Goal: Task Accomplishment & Management: Manage account settings

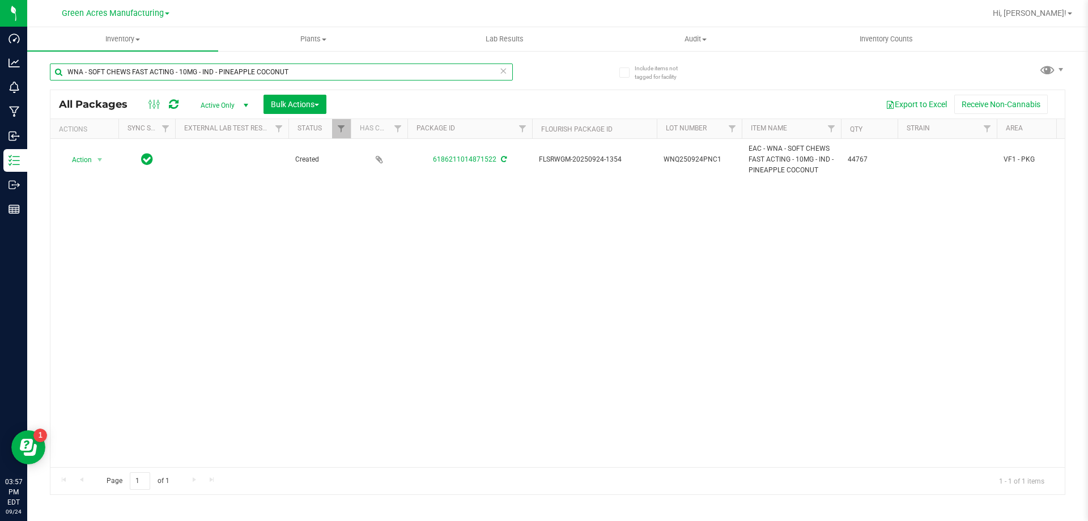
drag, startPoint x: 295, startPoint y: 72, endPoint x: 50, endPoint y: 78, distance: 244.8
click at [50, 78] on input "WNA - SOFT CHEWS FAST ACTING - 10MG - IND - PINEAPPLE COCONUT" at bounding box center [281, 71] width 463 height 17
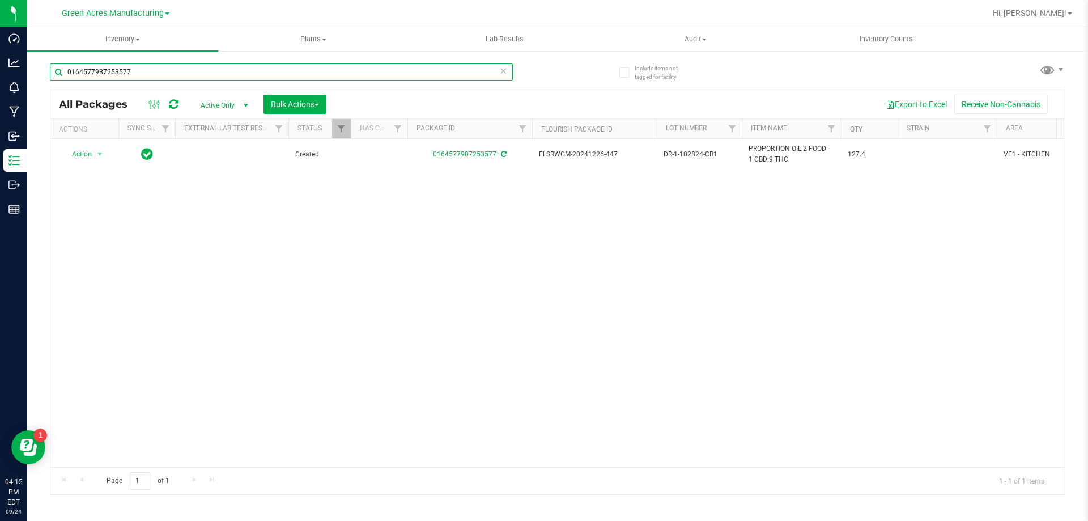
type input "0164577987253577"
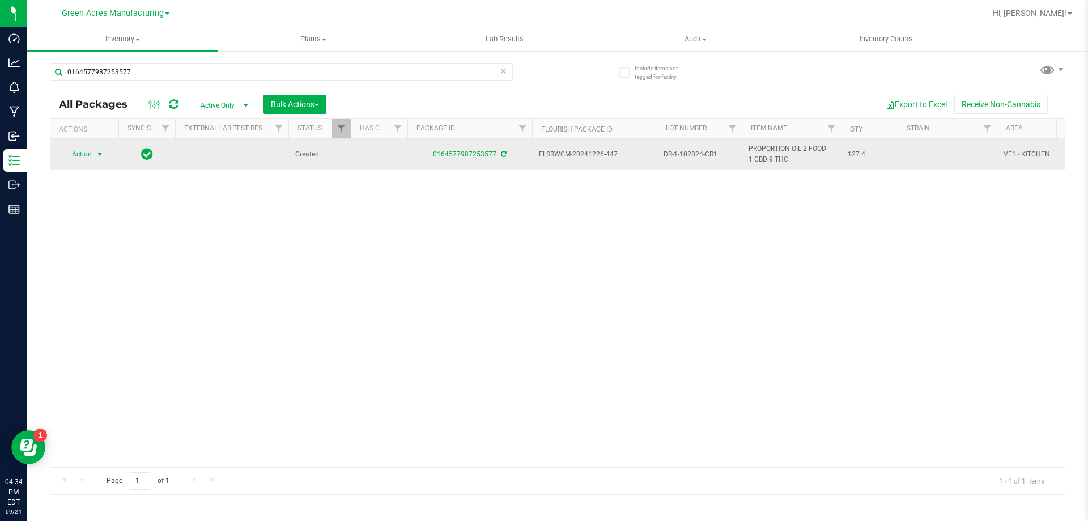
click at [91, 148] on span "Action" at bounding box center [77, 154] width 31 height 16
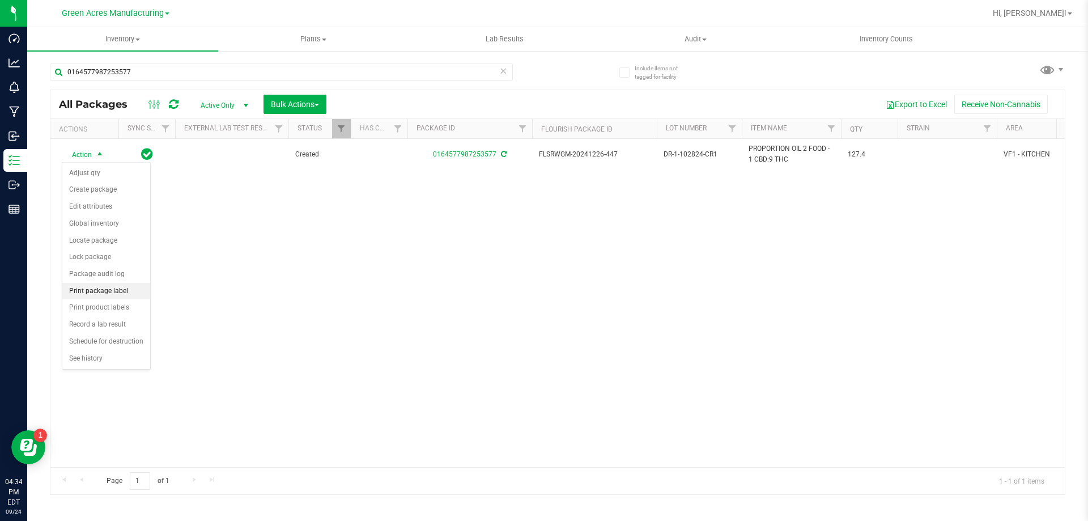
click at [110, 292] on li "Print package label" at bounding box center [106, 291] width 88 height 17
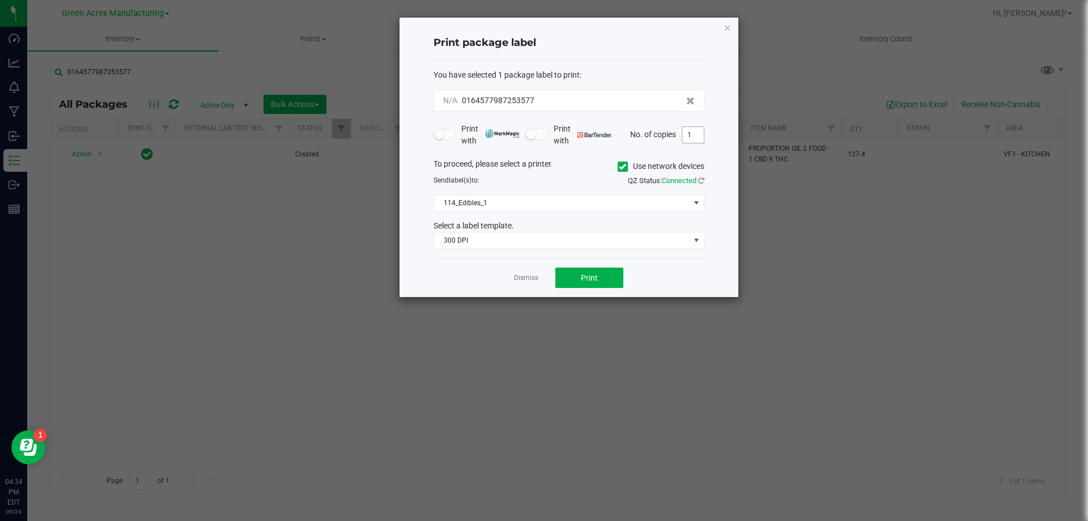
click at [698, 137] on input "1" at bounding box center [693, 135] width 22 height 16
type input "2"
click at [595, 274] on span "Print" at bounding box center [589, 277] width 17 height 9
click at [528, 275] on link "Dismiss" at bounding box center [526, 278] width 24 height 10
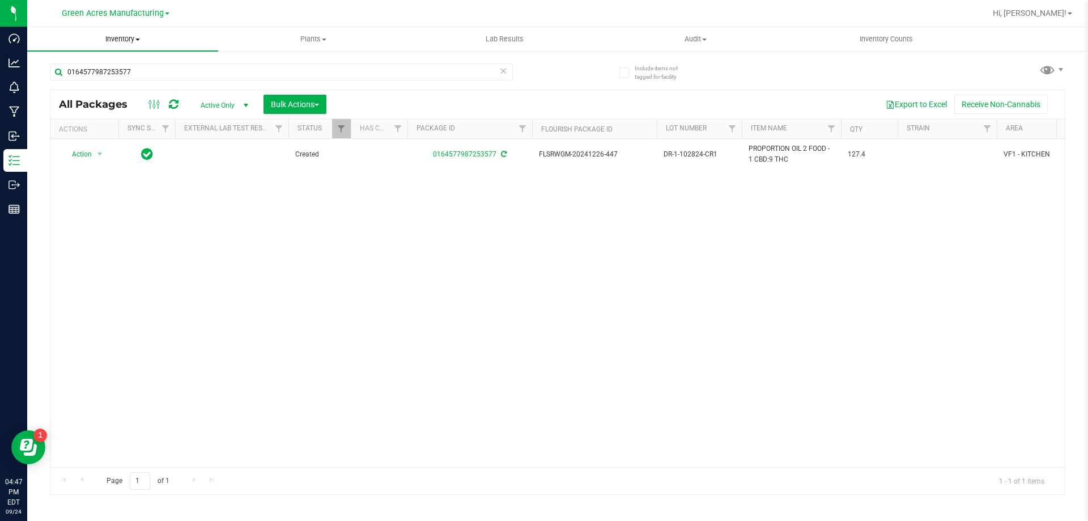
click at [120, 36] on span "Inventory" at bounding box center [122, 39] width 191 height 10
click at [105, 137] on span "From bill of materials" at bounding box center [78, 136] width 103 height 10
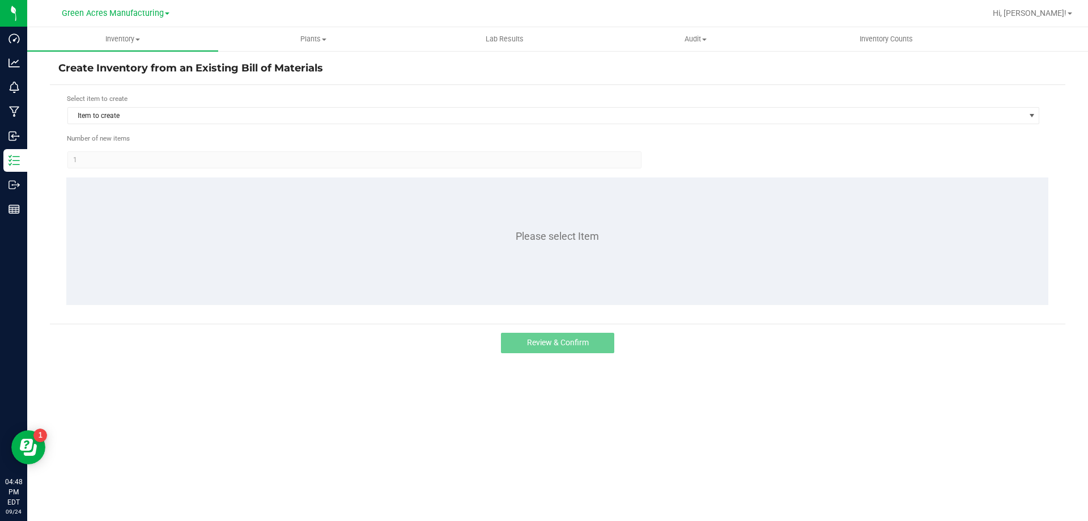
click at [155, 106] on div "Select item to create Item to create" at bounding box center [553, 108] width 973 height 31
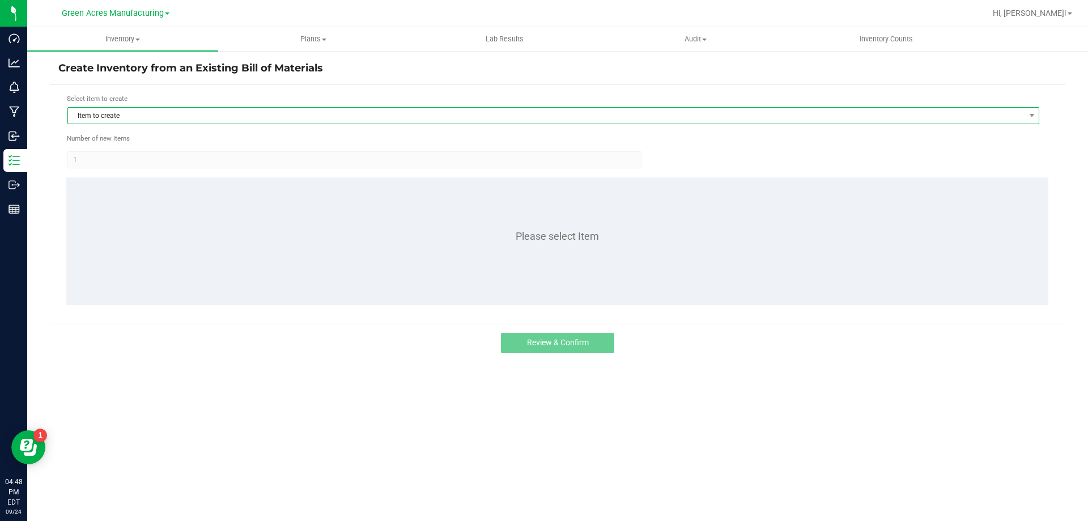
click at [138, 113] on span "Item to create" at bounding box center [546, 116] width 956 height 16
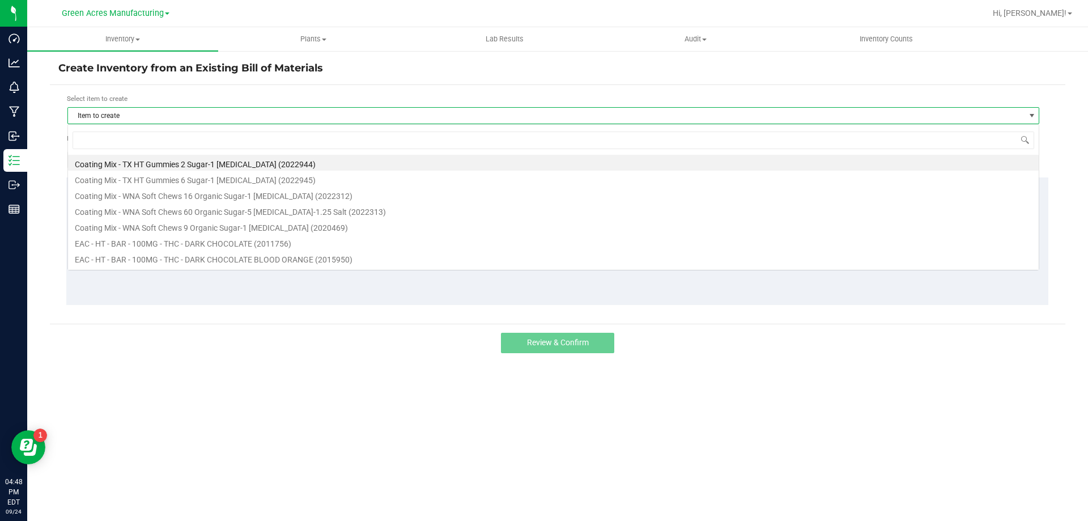
scroll to position [17, 971]
click at [123, 138] on input at bounding box center [553, 140] width 961 height 18
type input "dark"
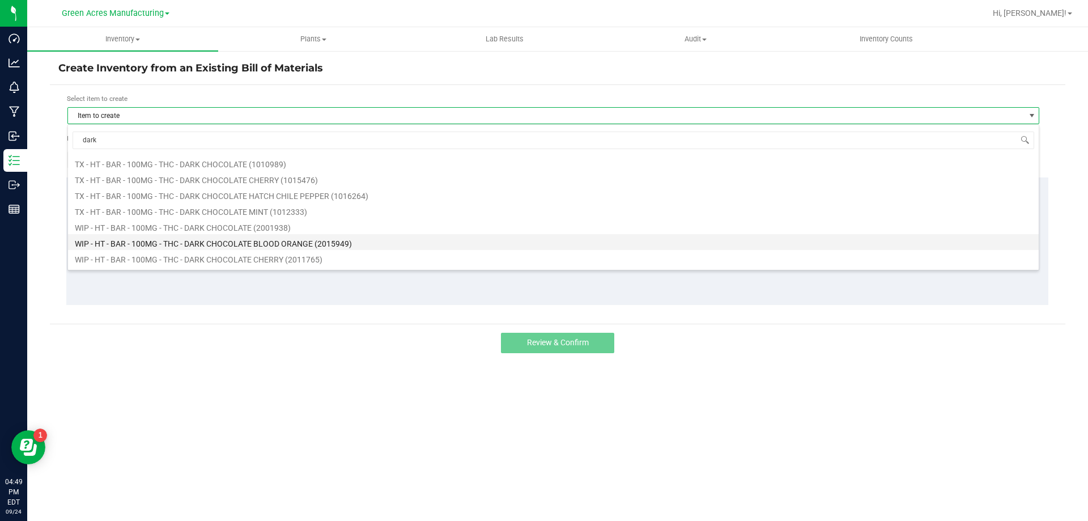
scroll to position [850, 0]
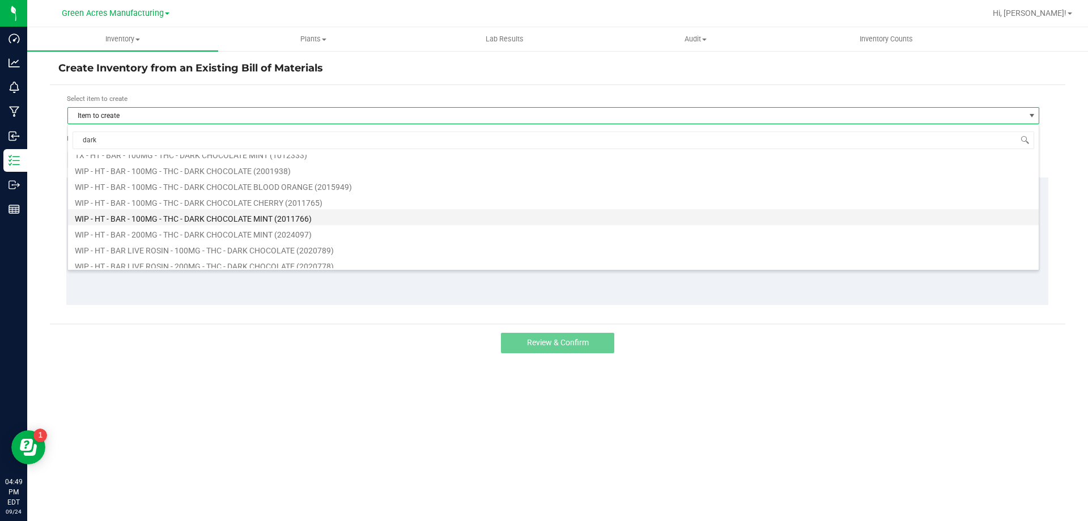
click at [202, 215] on li "WIP - HT - BAR - 100MG - THC - DARK CHOCOLATE MINT (2011766)" at bounding box center [553, 217] width 970 height 16
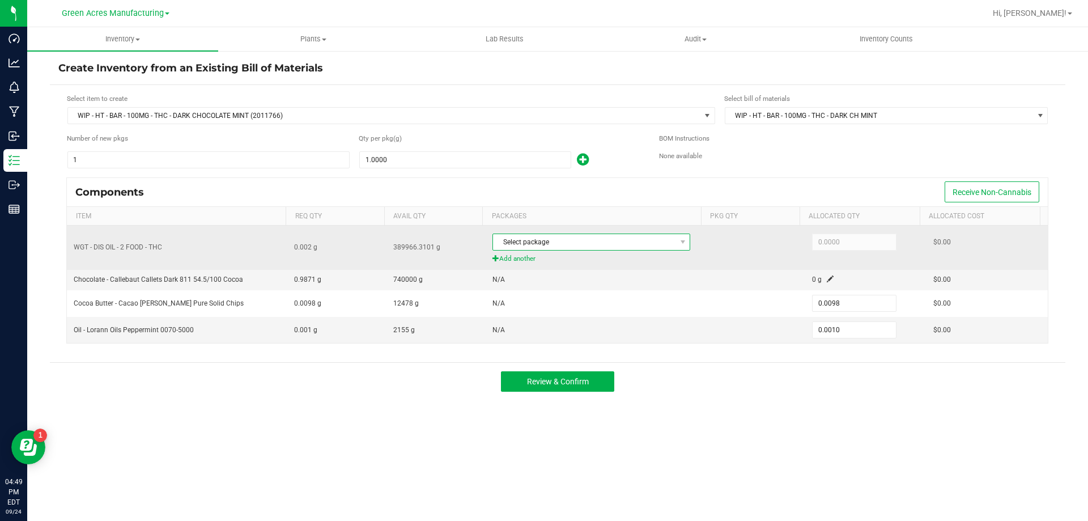
click at [587, 248] on span "Select package" at bounding box center [584, 242] width 182 height 16
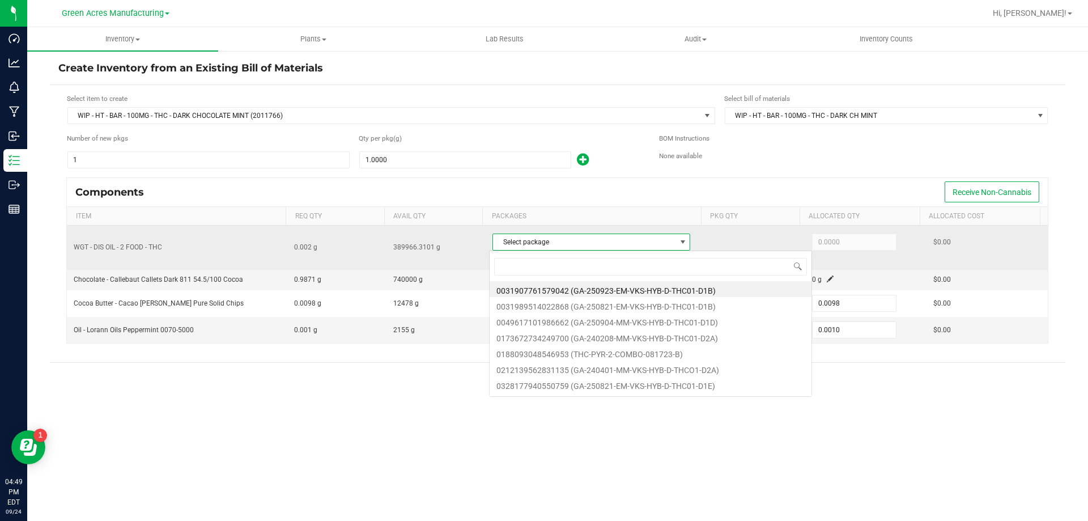
scroll to position [17, 195]
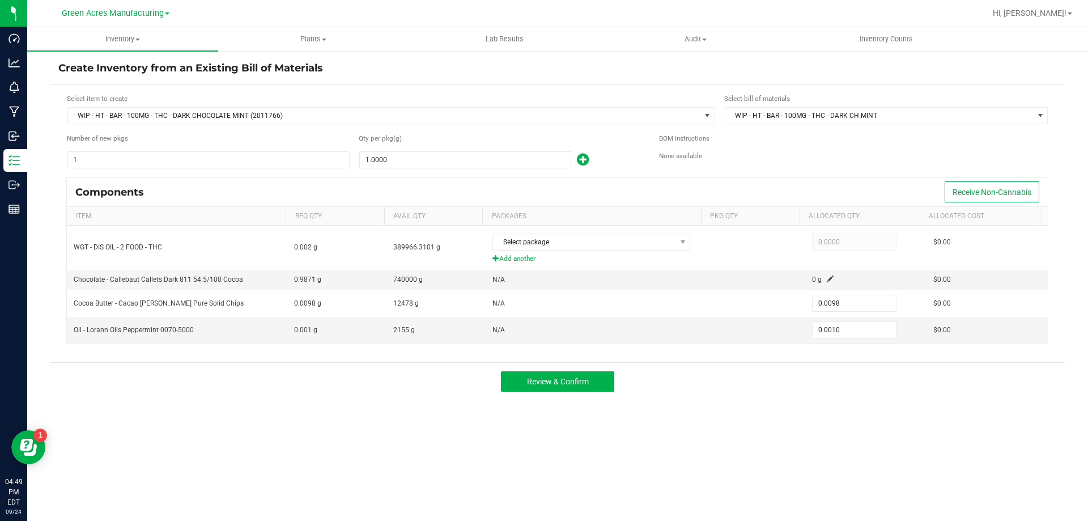
click at [576, 193] on div "Components Receive Non-Cannabis" at bounding box center [557, 192] width 980 height 28
click at [433, 146] on div "Qty per pkg (g)" at bounding box center [500, 140] width 283 height 14
click at [427, 155] on input "1" at bounding box center [465, 160] width 211 height 16
type input "2"
type input "0.0196"
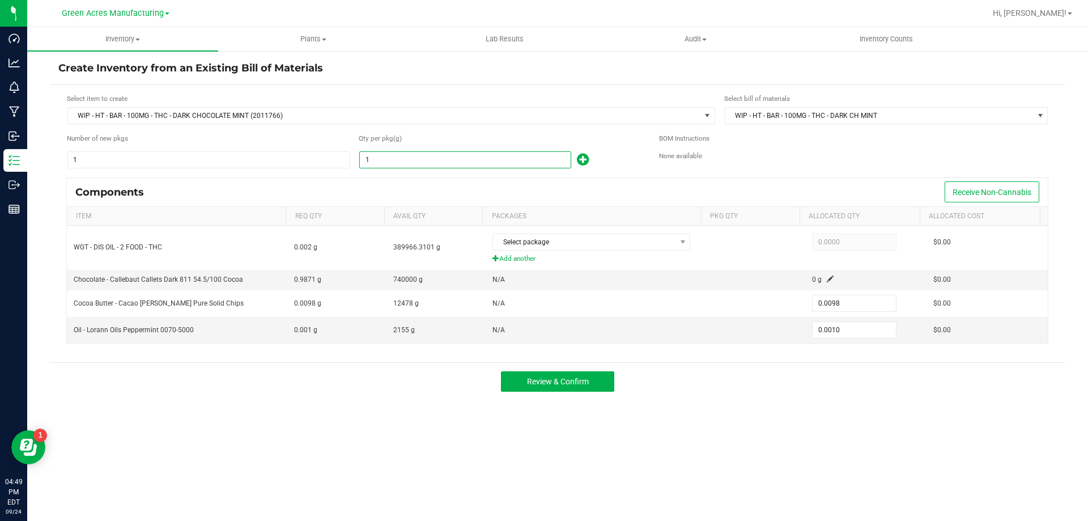
type input "0.0020"
type input "24"
type input "0.2352"
type input "0.0240"
type input "243"
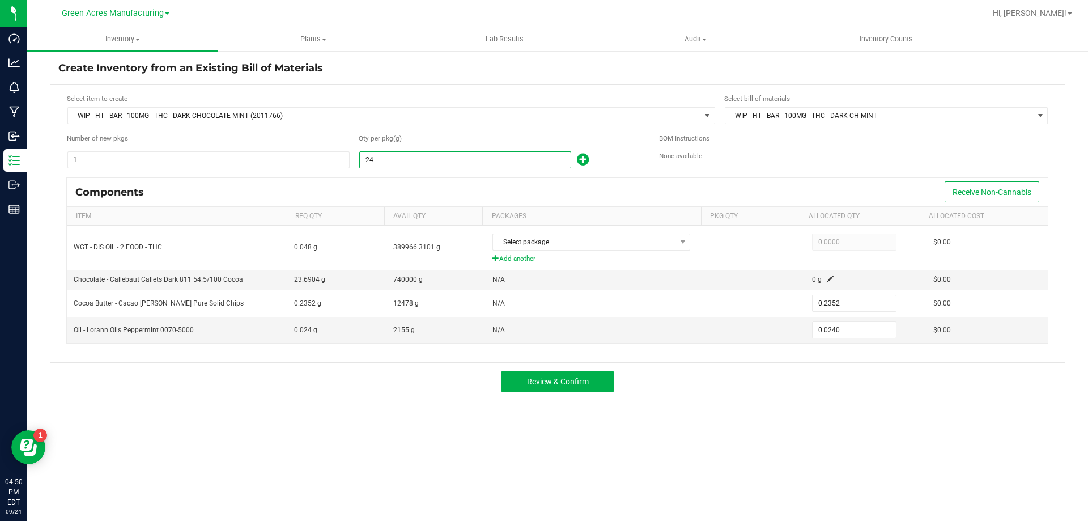
type input "2.3814"
type input "0.2430"
type input "2431"
type input "23.8238"
type input "2.4310"
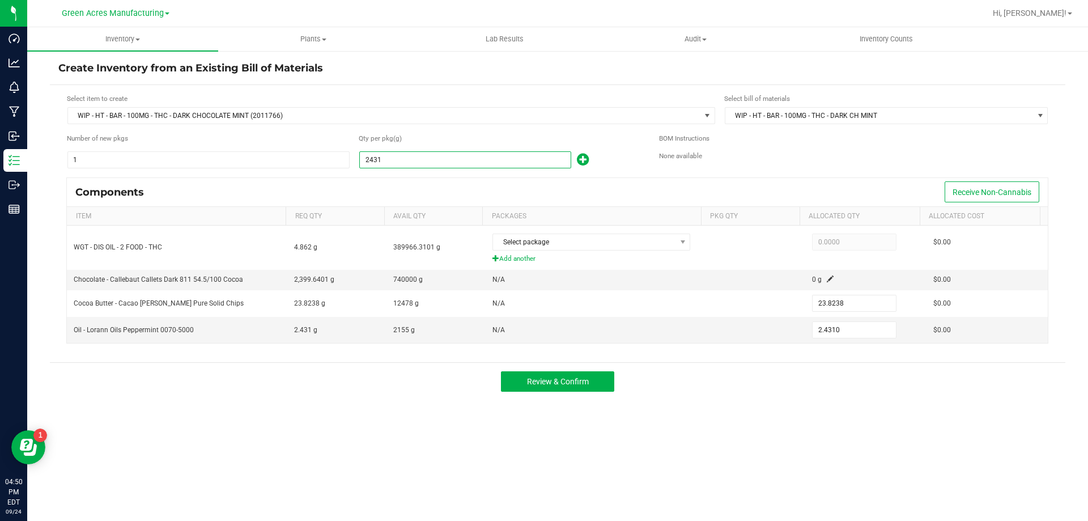
type input "24318"
type input "238.3164"
type input "24.3180"
type input "243186"
type input "2,383.2228"
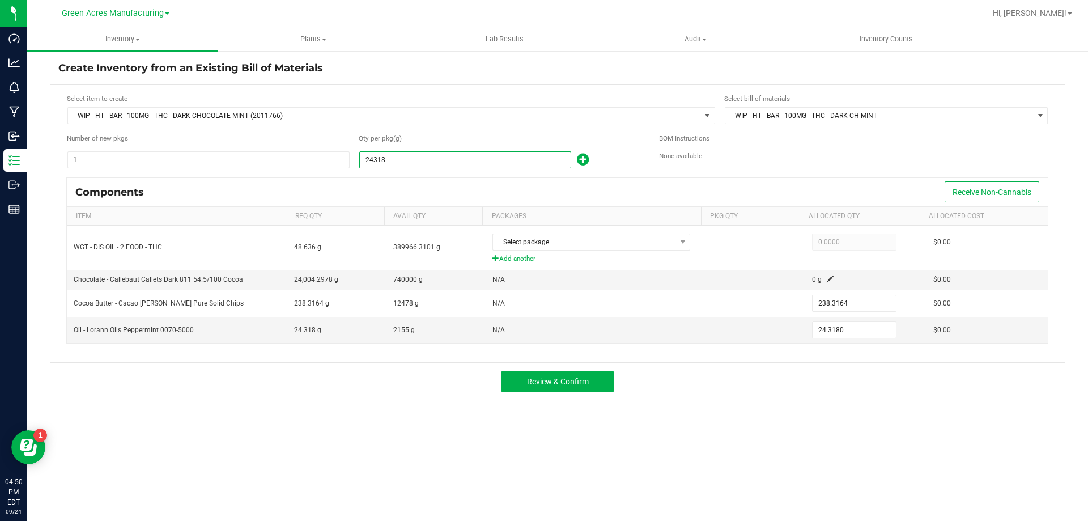
type input "243.1860"
type input "243,186.0000"
click at [420, 193] on div "Components Receive Non-Cannabis" at bounding box center [557, 192] width 980 height 28
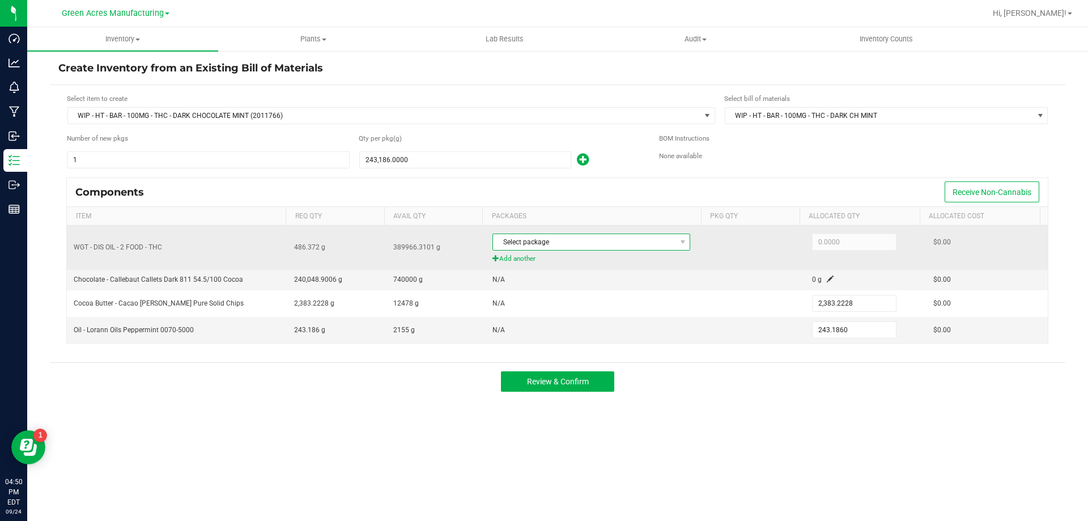
click at [586, 237] on span "Select package" at bounding box center [584, 242] width 182 height 16
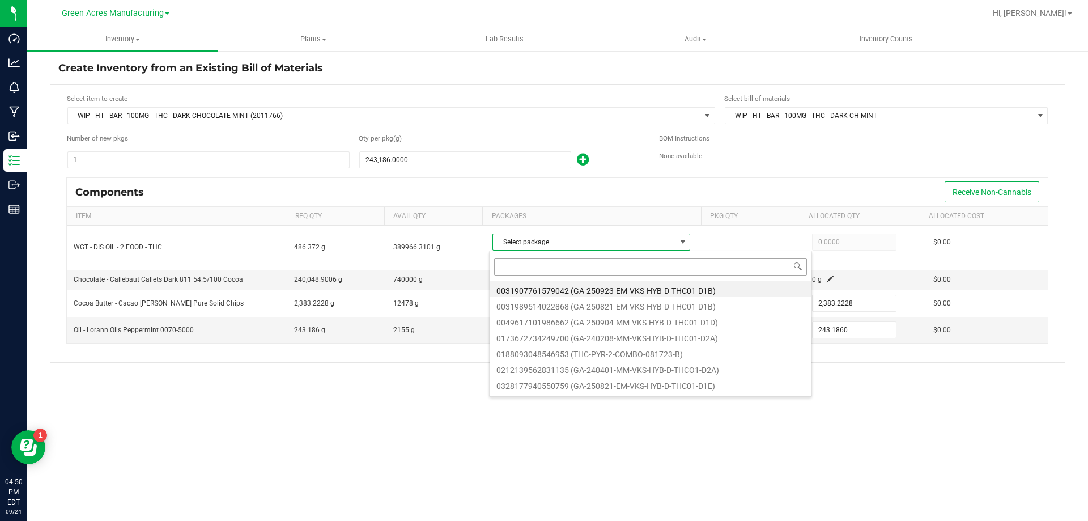
click at [578, 269] on input at bounding box center [650, 267] width 313 height 18
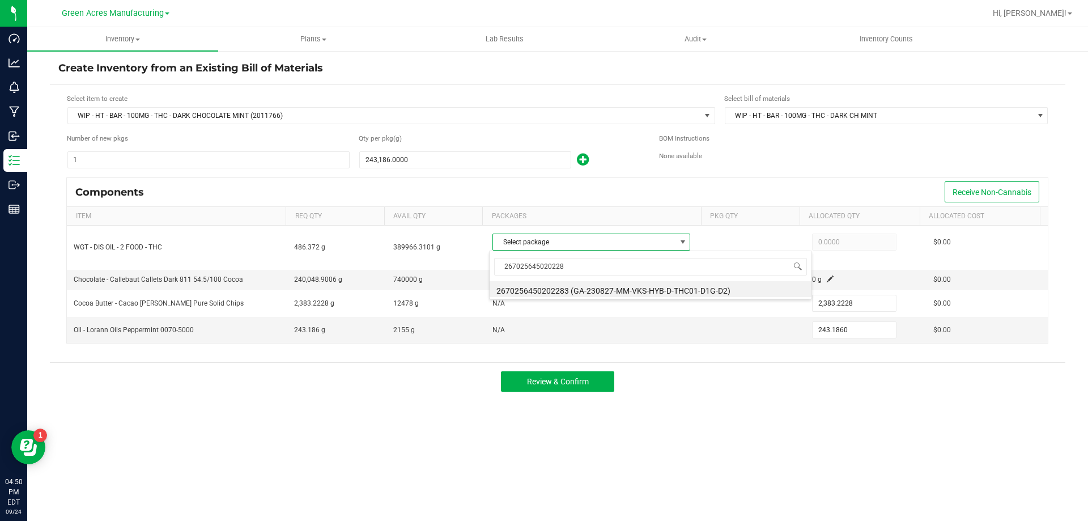
type input "2670256450202283"
click at [658, 290] on li "2670256450202283 (GA-230827-MM-VKS-HYB-D-THC01-D1G-D2)" at bounding box center [650, 289] width 322 height 16
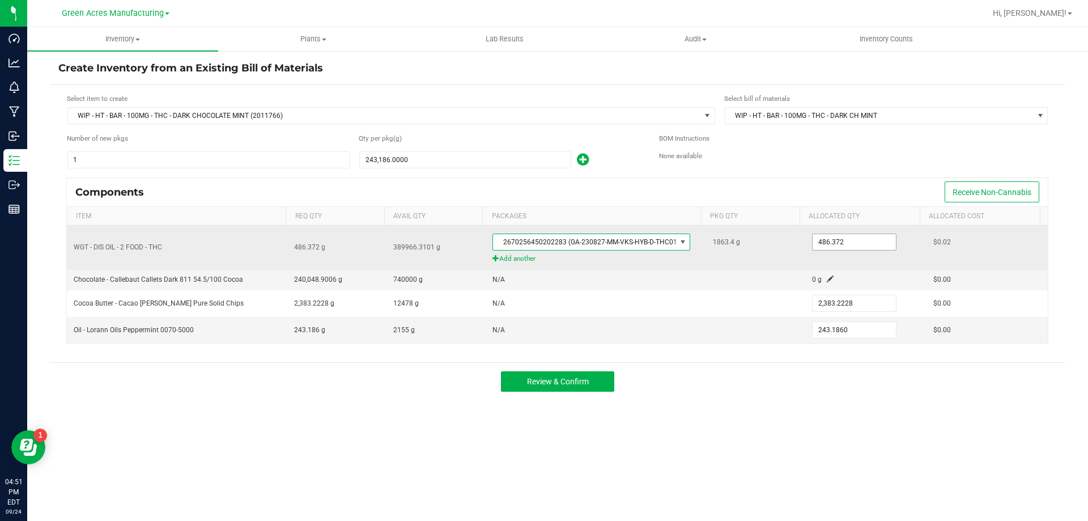
click at [872, 242] on input "486.372" at bounding box center [853, 242] width 83 height 16
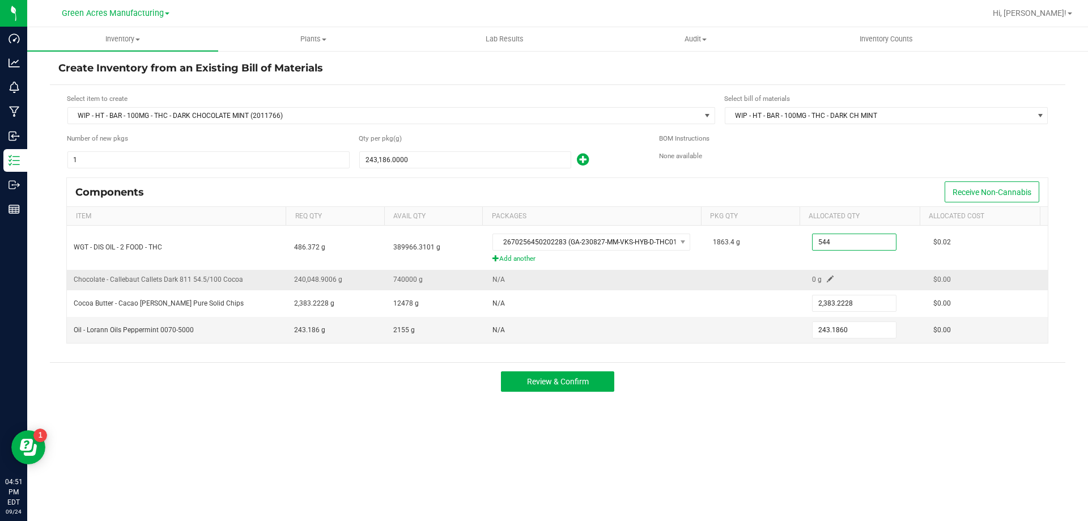
type input "544.0000"
click at [826, 276] on span at bounding box center [829, 278] width 7 height 7
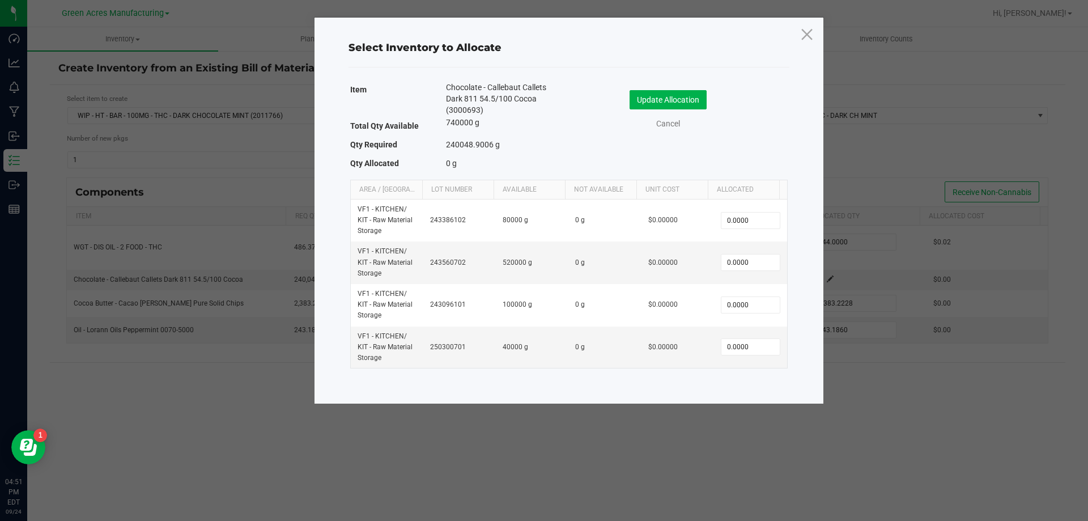
click at [667, 130] on div "Update Allocation Cancel" at bounding box center [678, 111] width 202 height 59
click at [669, 126] on link "Cancel" at bounding box center [667, 124] width 45 height 12
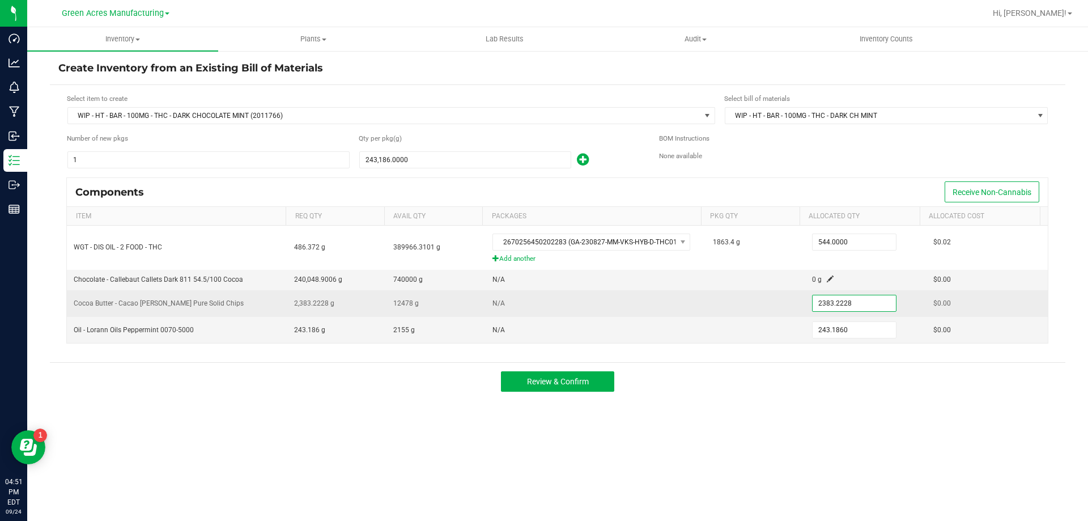
click at [827, 299] on input "2383.2228" at bounding box center [853, 303] width 83 height 16
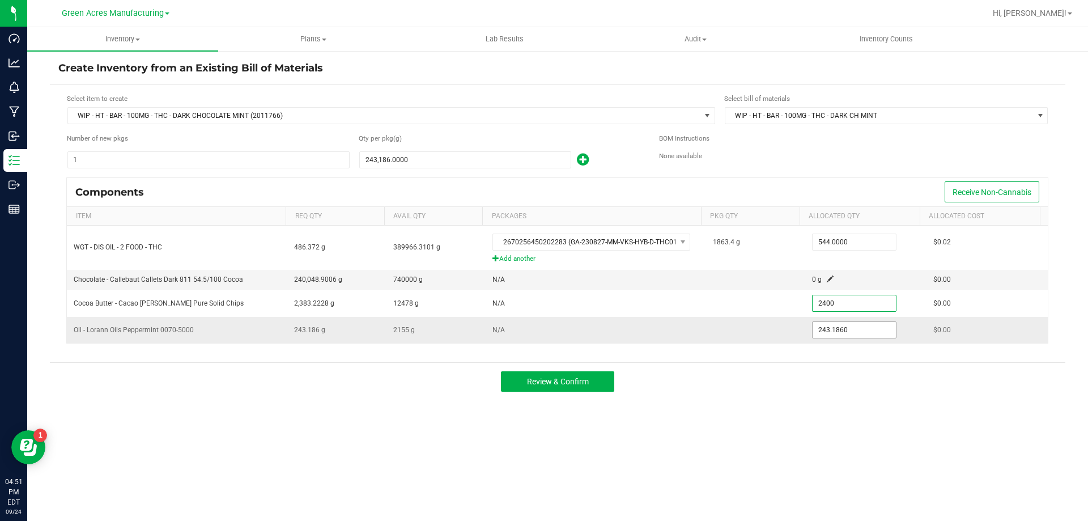
type input "2,400.0000"
click at [839, 335] on input "243.186" at bounding box center [853, 330] width 83 height 16
type input "242.0000"
click at [826, 279] on span at bounding box center [829, 278] width 7 height 7
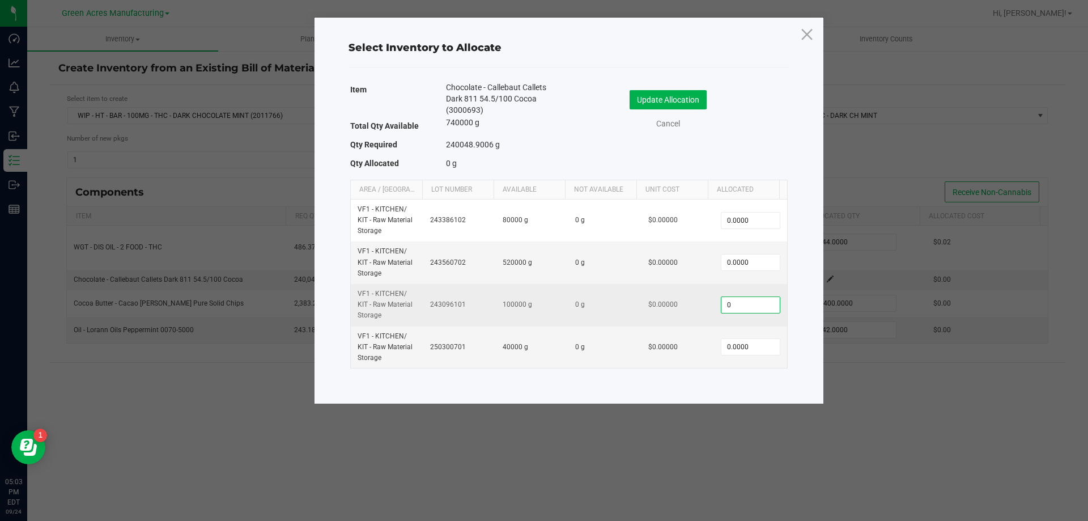
click at [732, 309] on input "0" at bounding box center [750, 305] width 58 height 16
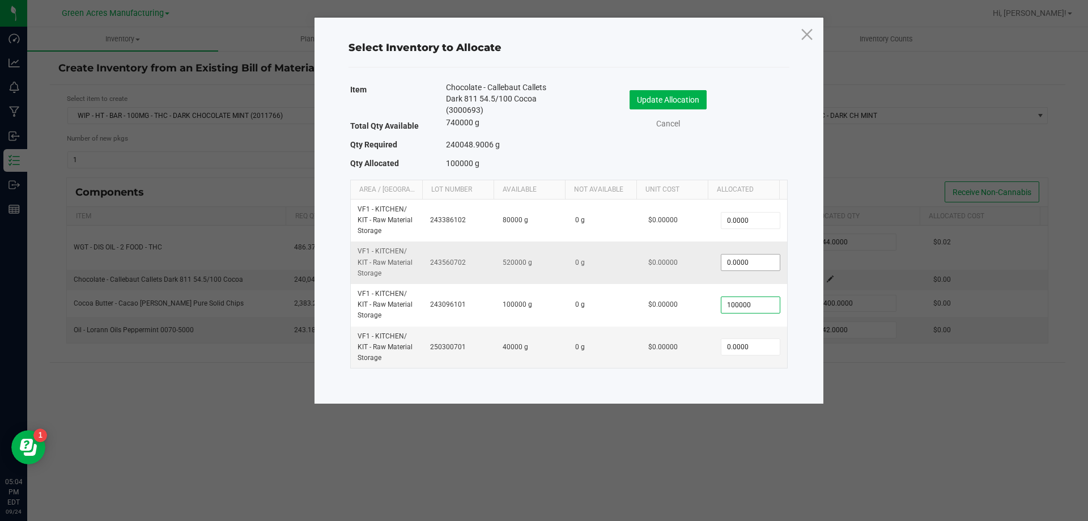
type input "100000"
type input "0"
type input "100,000.0000"
click at [732, 261] on input "0" at bounding box center [750, 262] width 58 height 16
type input "140,000.0000"
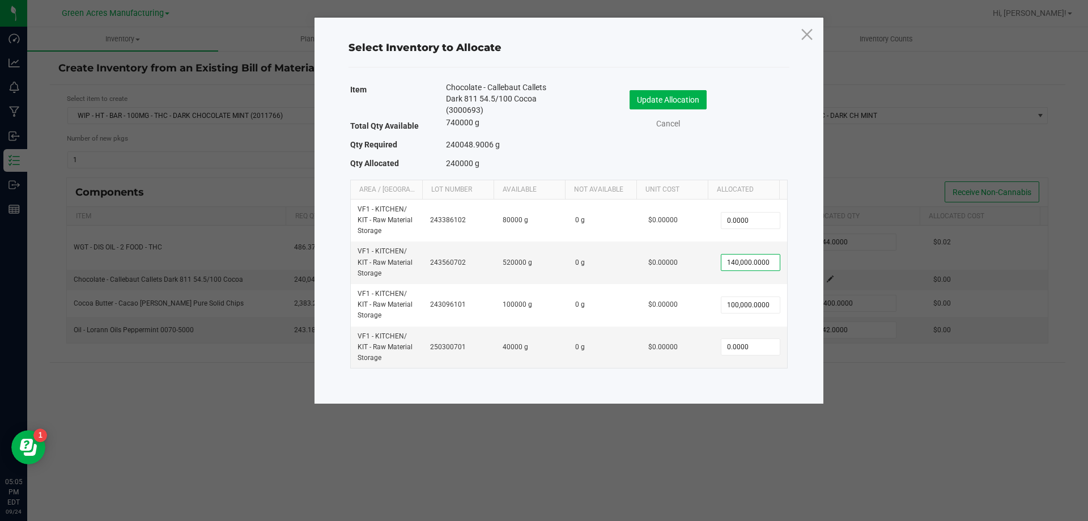
click at [763, 161] on div "Item Chocolate - Callebaut Callets Dark 811 54.5/100 Cocoa (3000693) Total Qty …" at bounding box center [568, 128] width 437 height 92
click at [686, 91] on button "Update Allocation" at bounding box center [667, 99] width 77 height 19
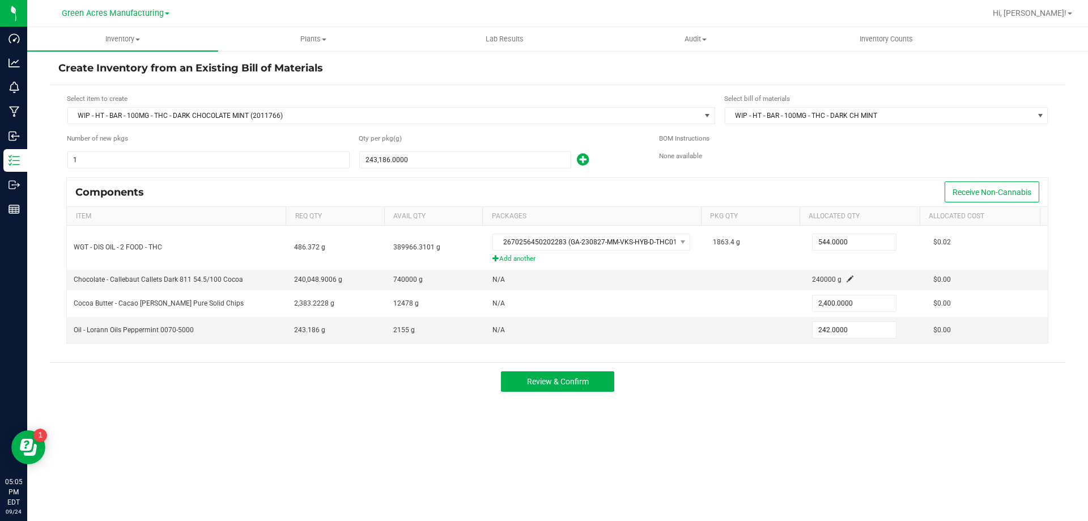
click at [797, 413] on div "Inventory All packages All inventory Waste log Create inventory Plants All plan…" at bounding box center [557, 273] width 1060 height 493
click at [585, 382] on span "Review & Confirm" at bounding box center [558, 381] width 62 height 9
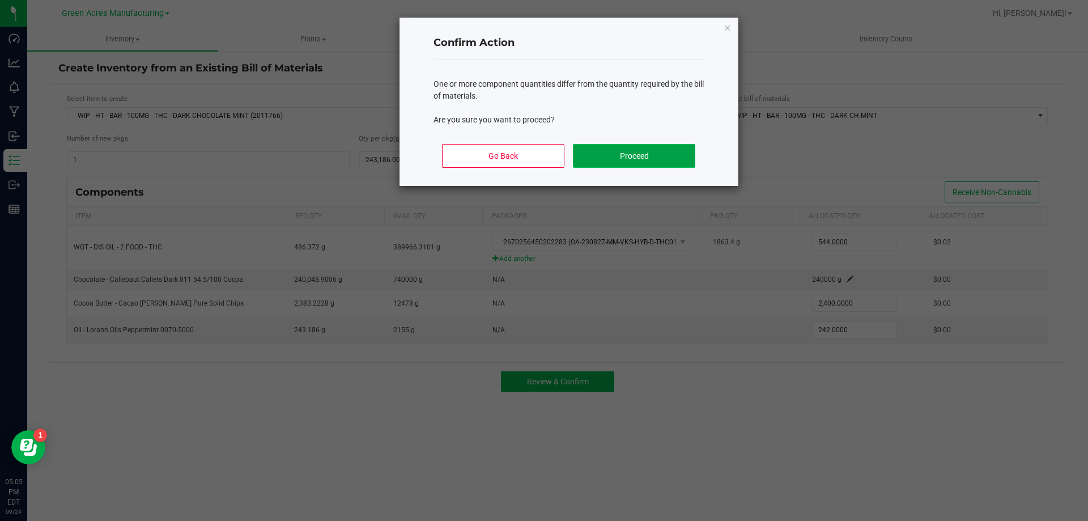
click at [613, 156] on button "Proceed" at bounding box center [634, 156] width 122 height 24
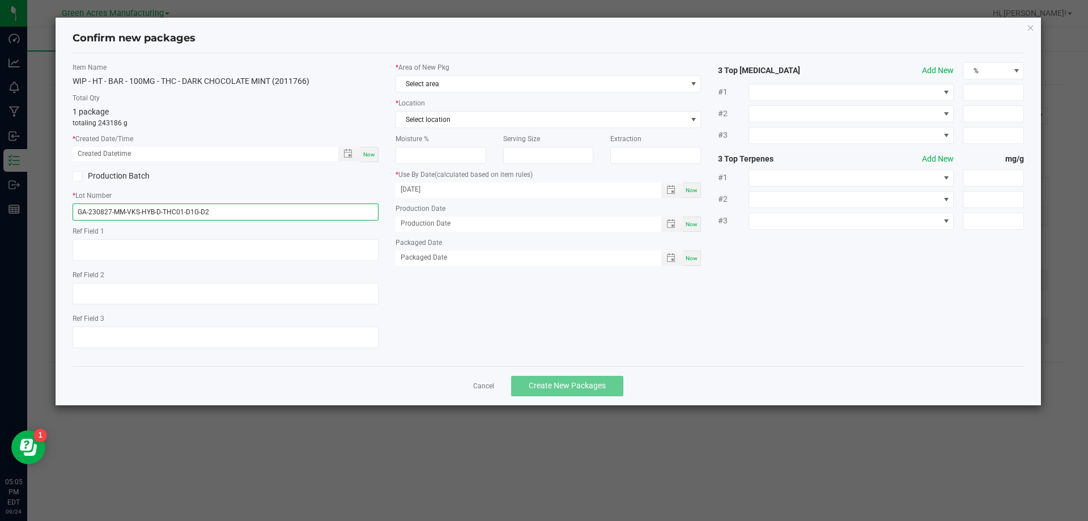
drag, startPoint x: 219, startPoint y: 217, endPoint x: 26, endPoint y: 214, distance: 193.2
click at [26, 214] on ngb-modal-window "Confirm new packages Item Name WIP - HT - BAR - 100MG - THC - DARK CHOCOLATE MI…" at bounding box center [548, 260] width 1096 height 521
type input "SN250924PC1"
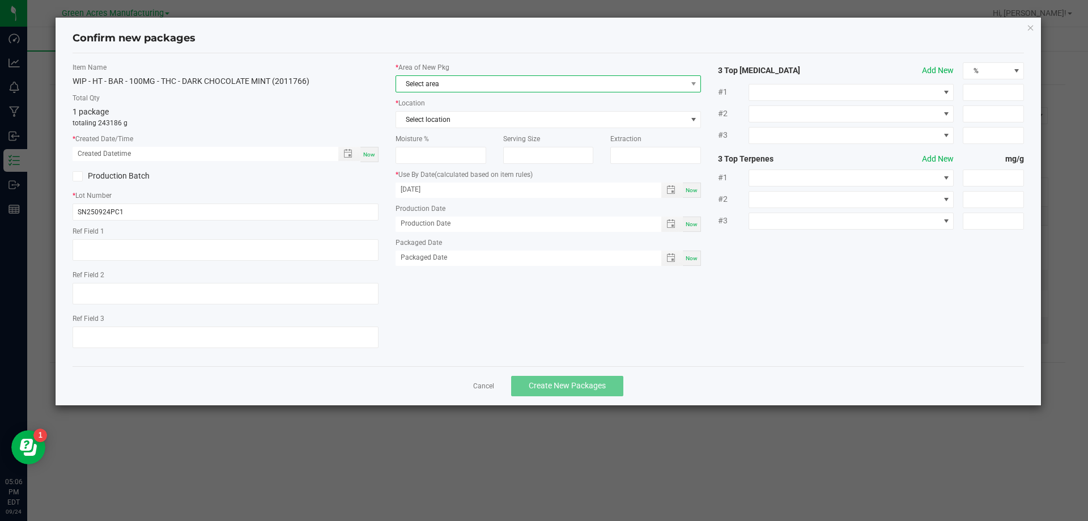
click at [440, 82] on span "Select area" at bounding box center [541, 84] width 291 height 16
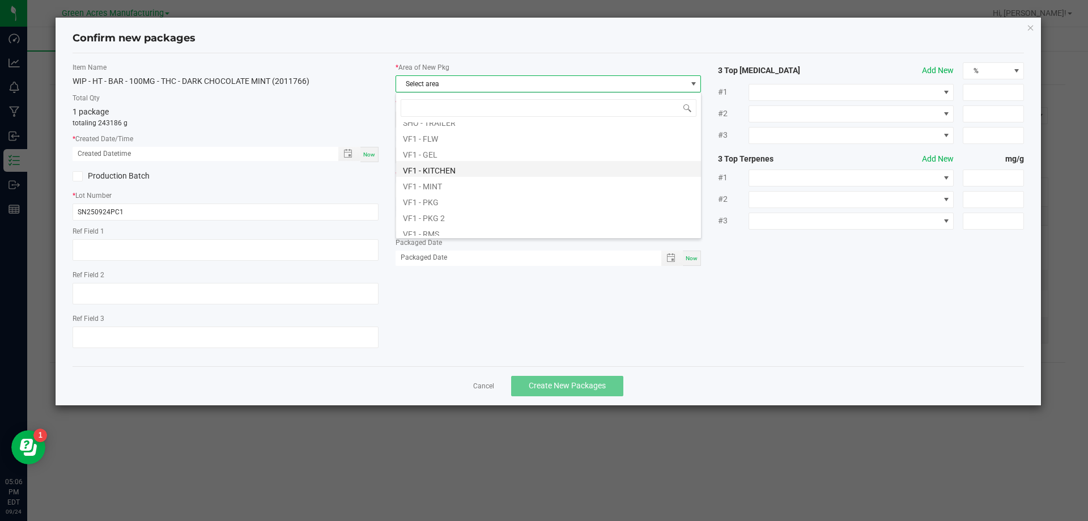
click at [438, 169] on li "VF1 - KITCHEN" at bounding box center [548, 169] width 305 height 16
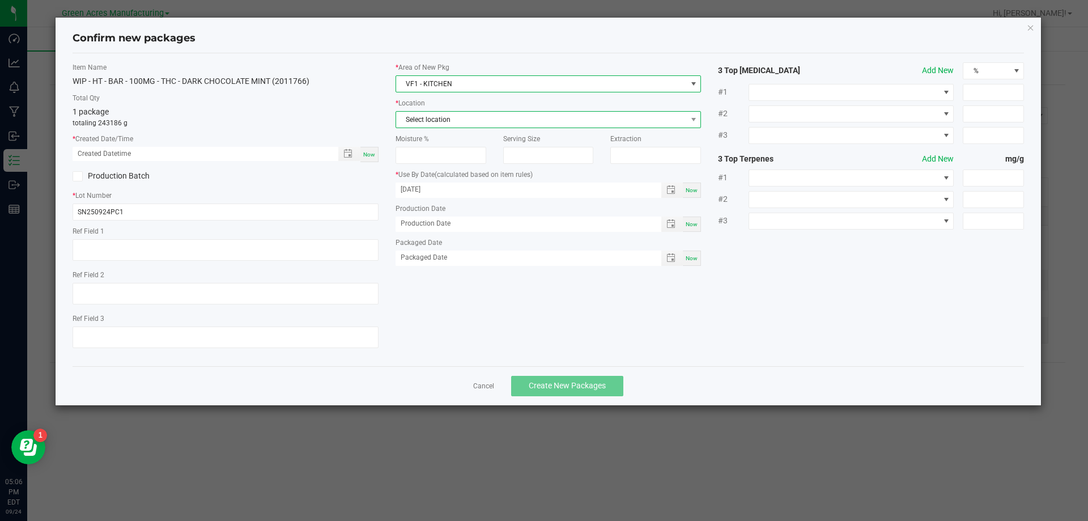
click at [445, 118] on span "Select location" at bounding box center [541, 120] width 291 height 16
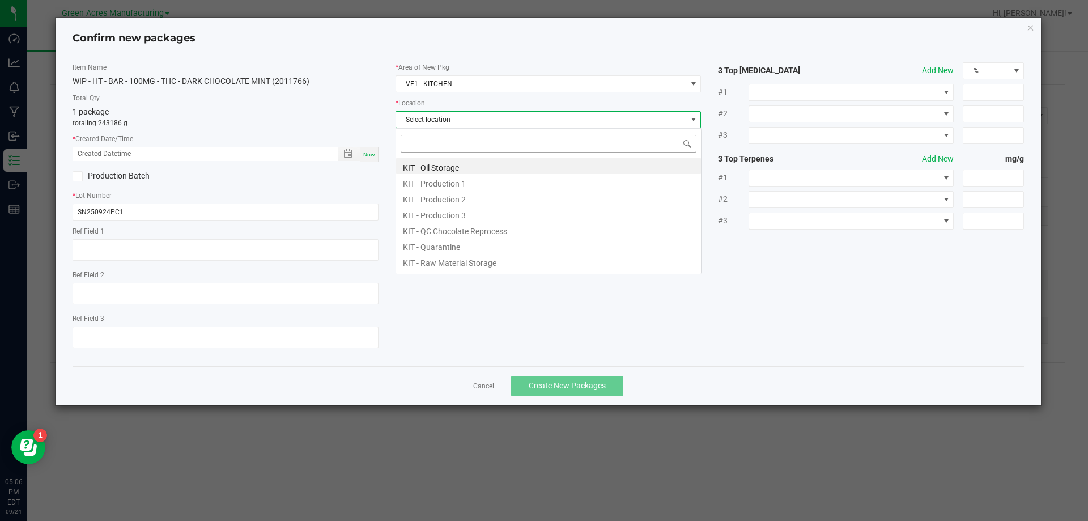
scroll to position [17, 306]
click at [442, 183] on li "KIT - Production 1" at bounding box center [548, 182] width 305 height 16
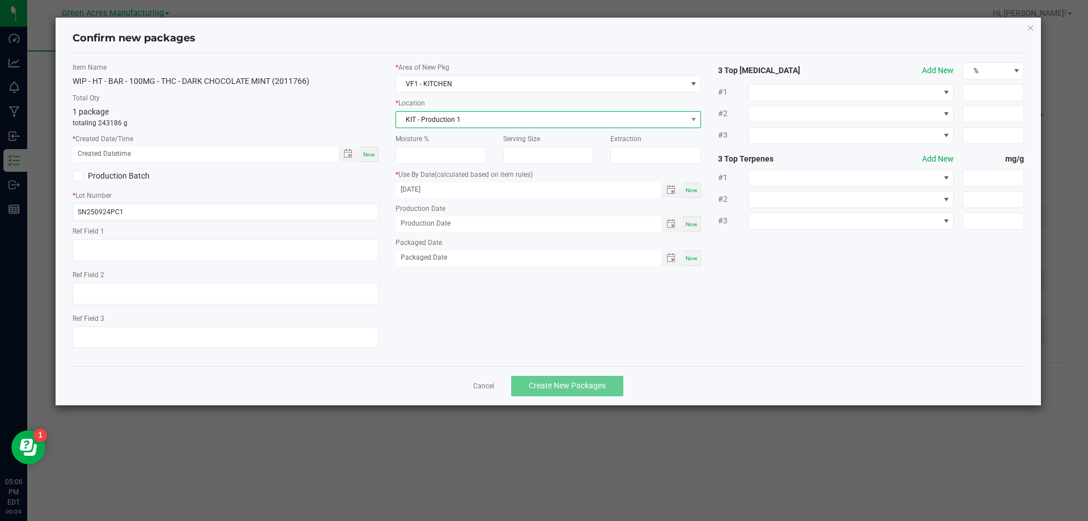
click at [500, 117] on span "KIT - Production 1" at bounding box center [541, 120] width 291 height 16
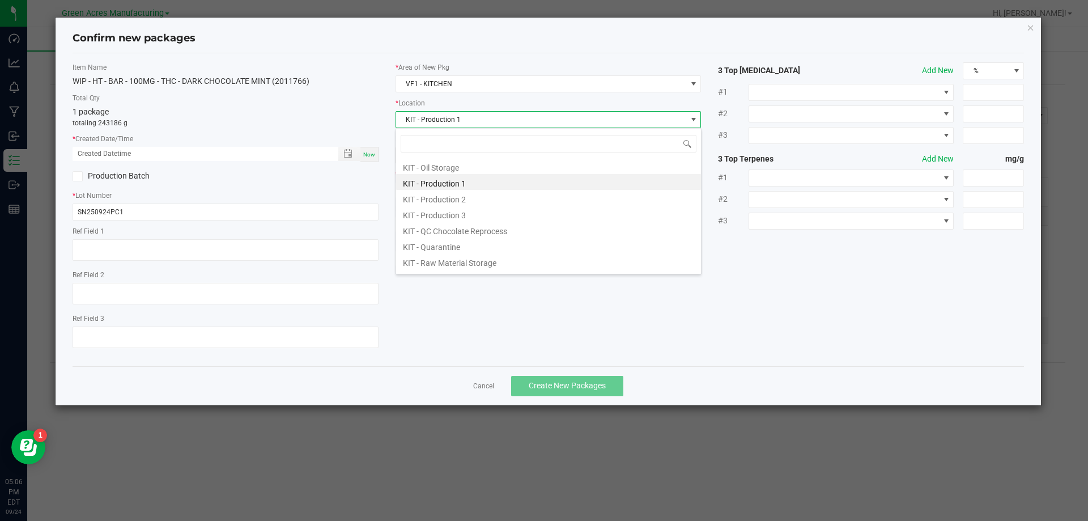
click at [468, 186] on li "KIT - Production 1" at bounding box center [548, 182] width 305 height 16
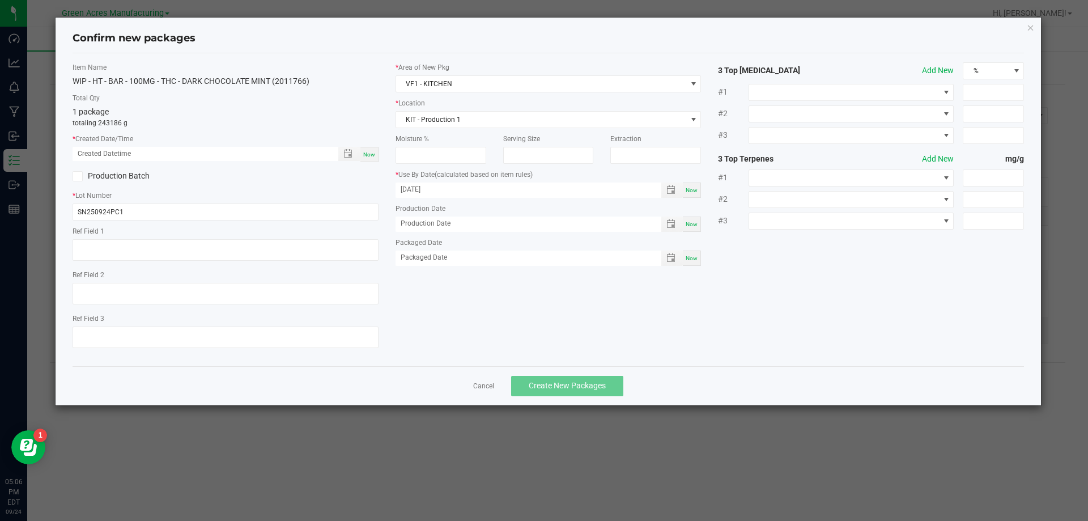
click at [370, 161] on div "Now" at bounding box center [369, 154] width 18 height 15
type input "09/24/2025 05:06 PM"
click at [568, 390] on span "Create New Packages" at bounding box center [566, 385] width 77 height 9
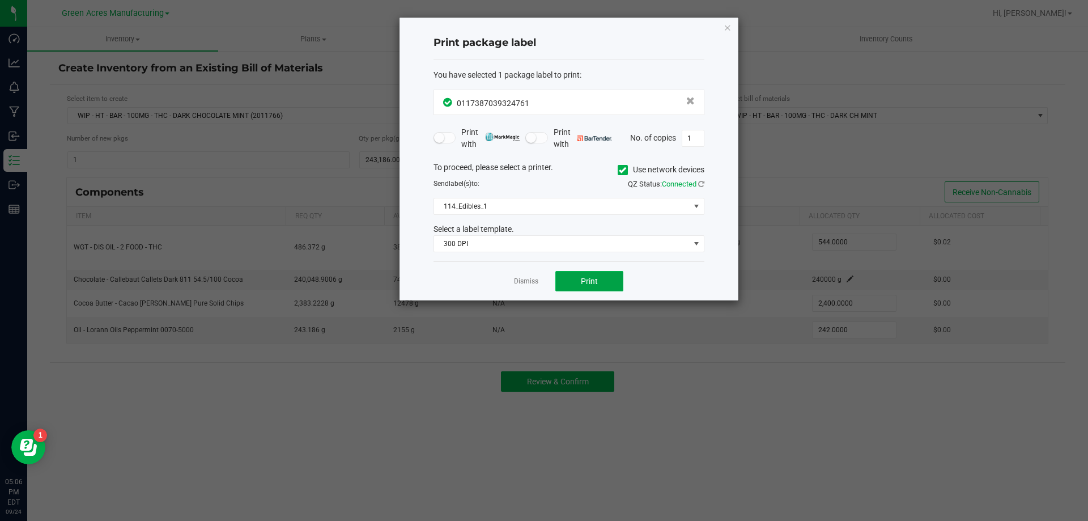
click at [581, 280] on span "Print" at bounding box center [589, 280] width 17 height 9
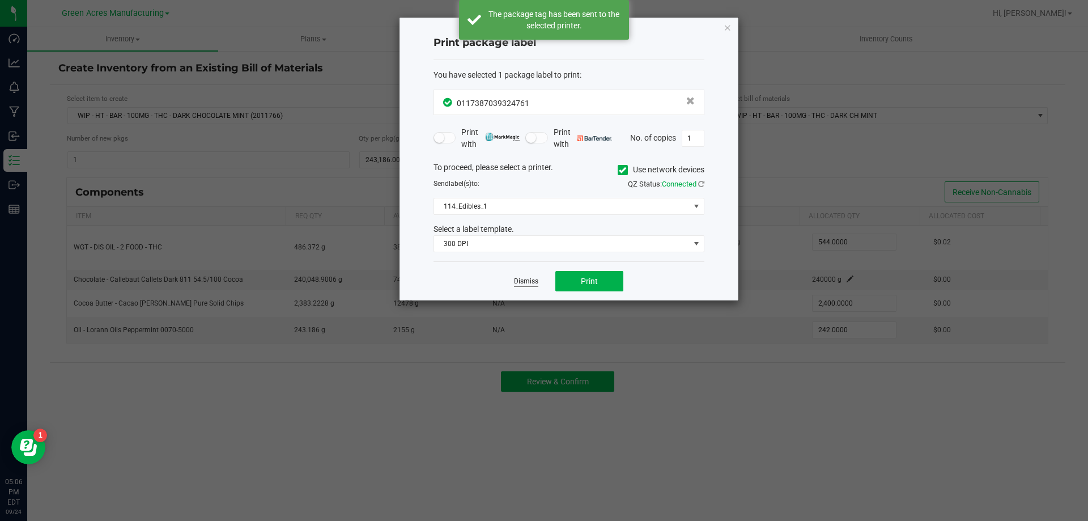
click at [530, 285] on link "Dismiss" at bounding box center [526, 281] width 24 height 10
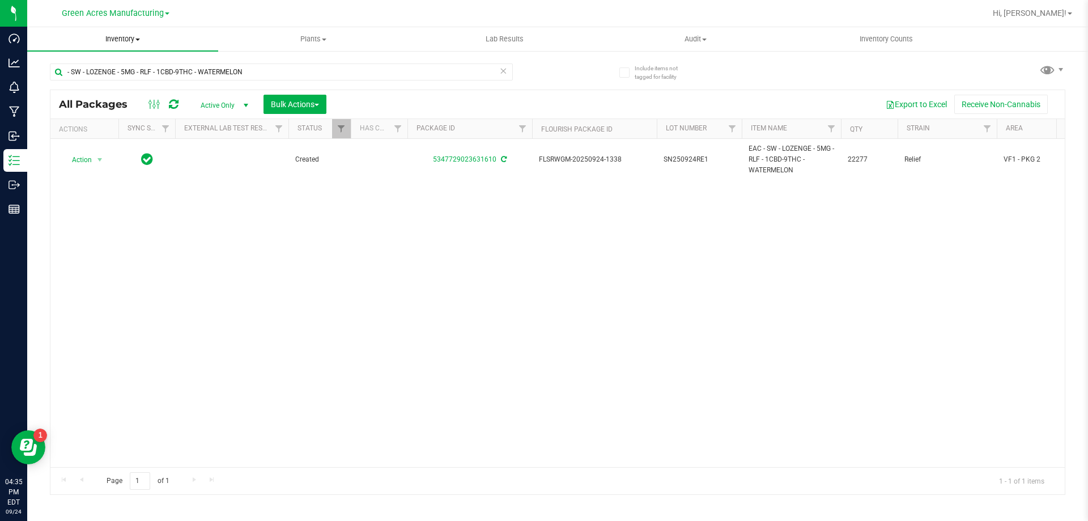
click at [120, 35] on span "Inventory" at bounding box center [122, 39] width 191 height 10
click at [102, 138] on span "From bill of materials" at bounding box center [78, 136] width 103 height 10
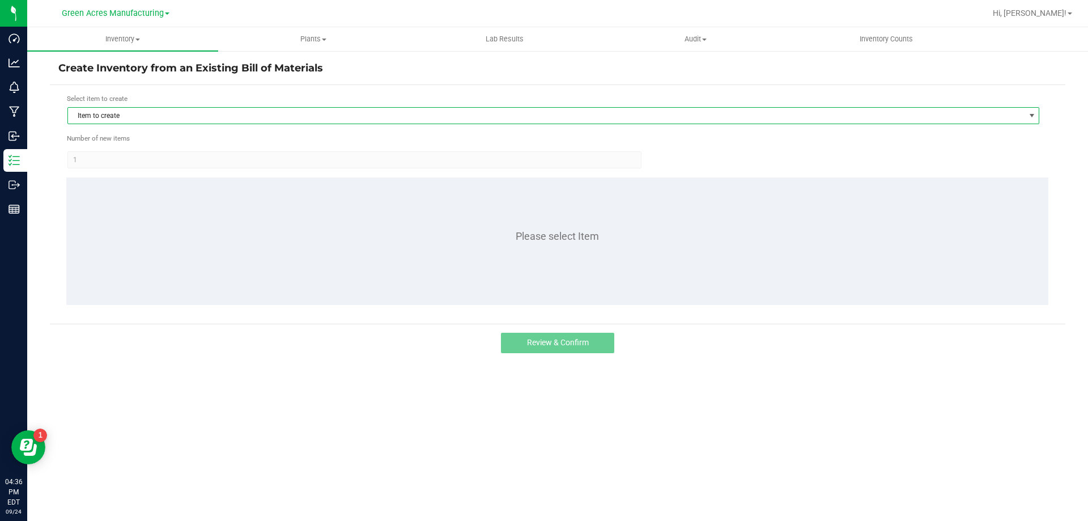
click at [203, 119] on span "Item to create" at bounding box center [546, 116] width 956 height 16
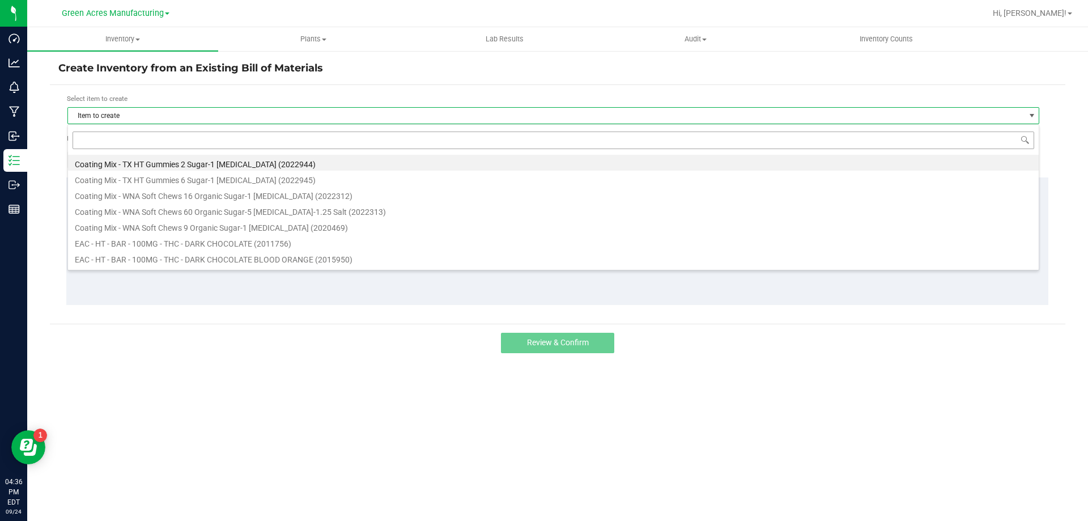
scroll to position [17, 971]
click at [197, 144] on input at bounding box center [553, 140] width 961 height 18
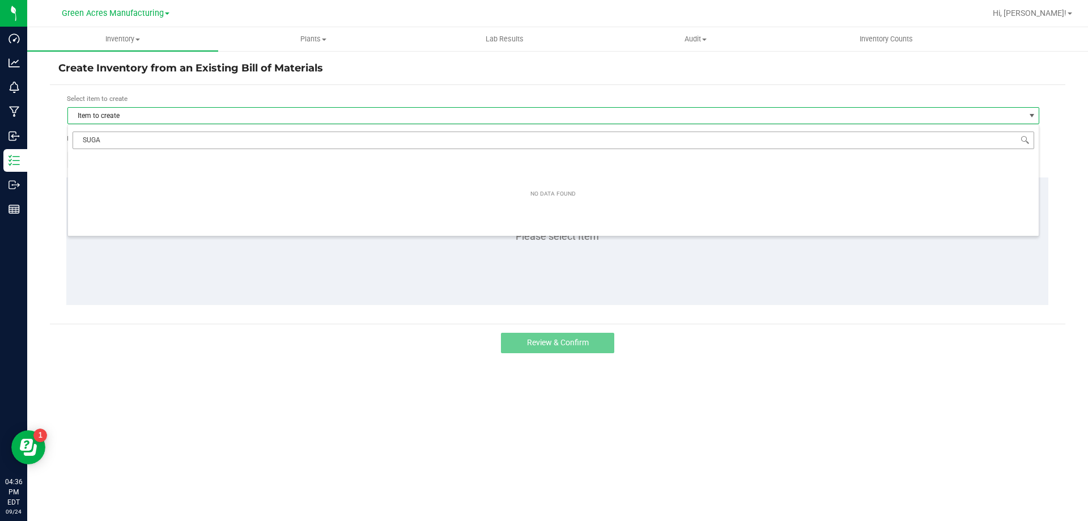
type input "SUGAR"
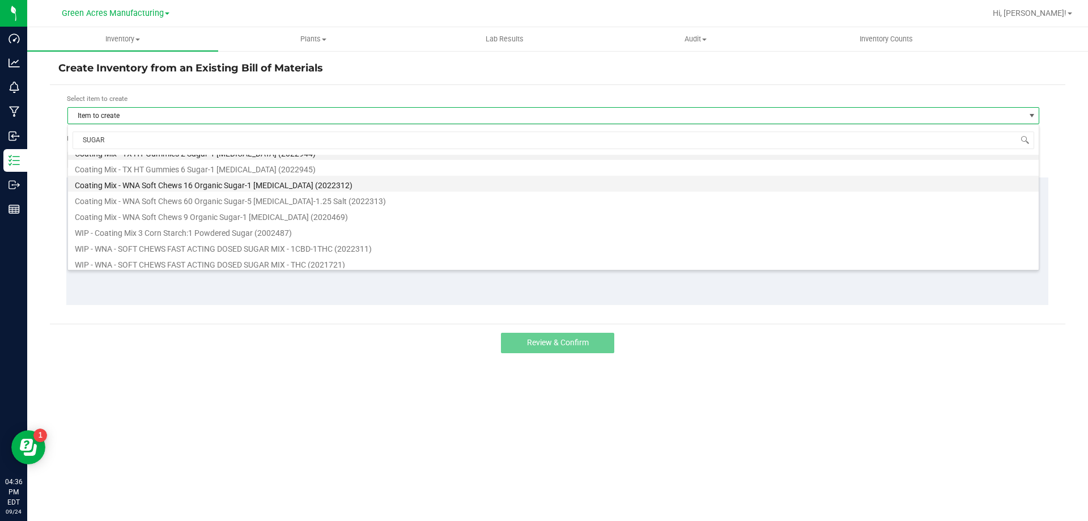
scroll to position [14, 0]
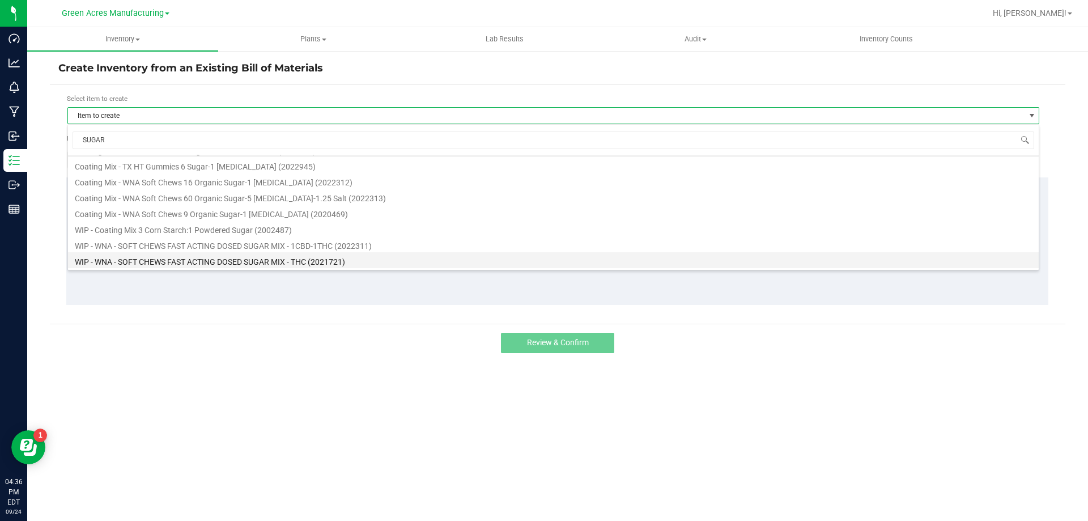
click at [221, 261] on li "WIP - WNA - SOFT CHEWS FAST ACTING DOSED SUGAR MIX - THC (2021721)" at bounding box center [553, 260] width 970 height 16
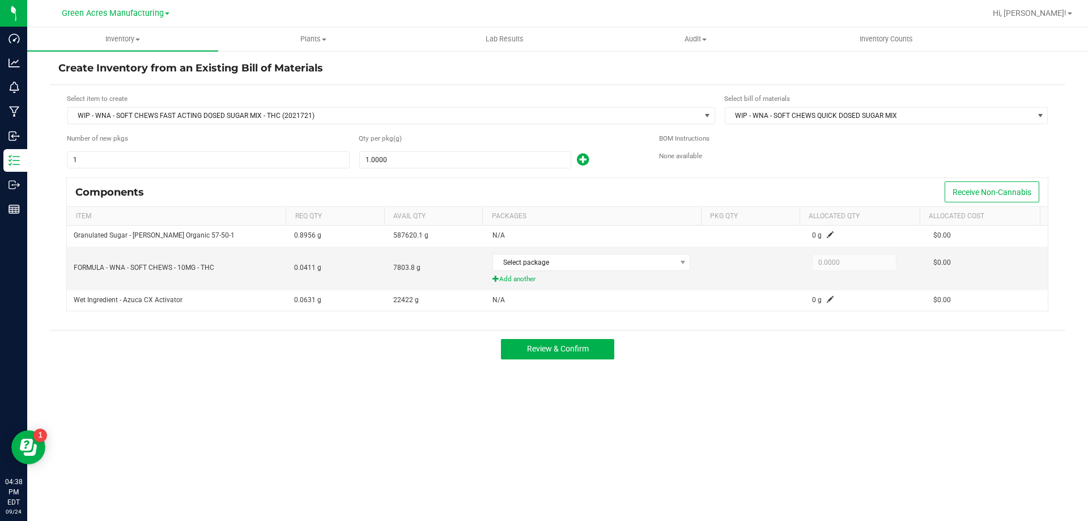
click at [450, 148] on div "Qty per pkg (g) 1.0000" at bounding box center [500, 151] width 283 height 36
click at [457, 161] on input "1" at bounding box center [465, 160] width 211 height 16
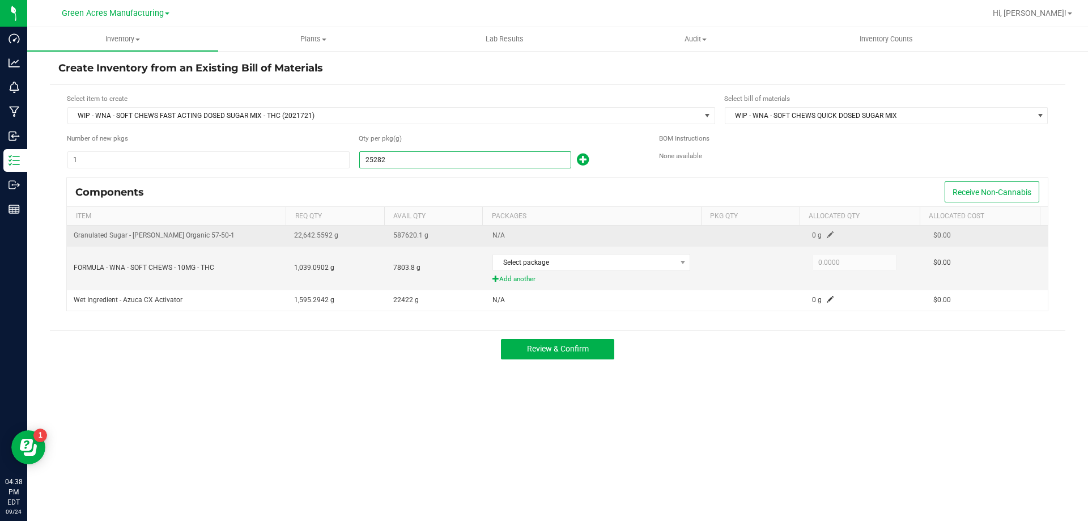
type input "25,282.0000"
click at [826, 231] on span at bounding box center [829, 234] width 7 height 7
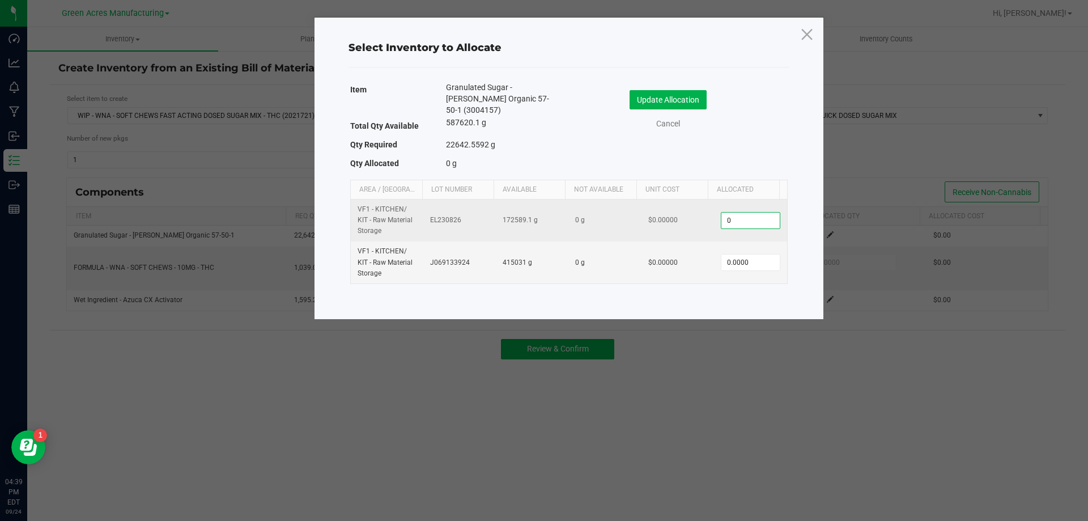
click at [754, 212] on input "0" at bounding box center [750, 220] width 58 height 16
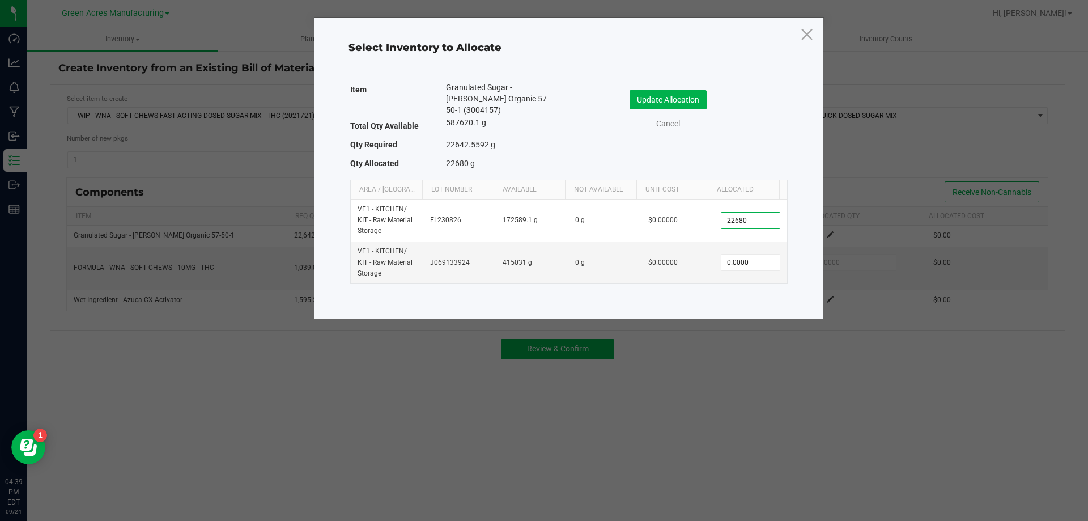
type input "22,680.0000"
click at [663, 88] on div "Update Allocation Cancel" at bounding box center [678, 111] width 202 height 59
click at [665, 103] on button "Update Allocation" at bounding box center [667, 99] width 77 height 19
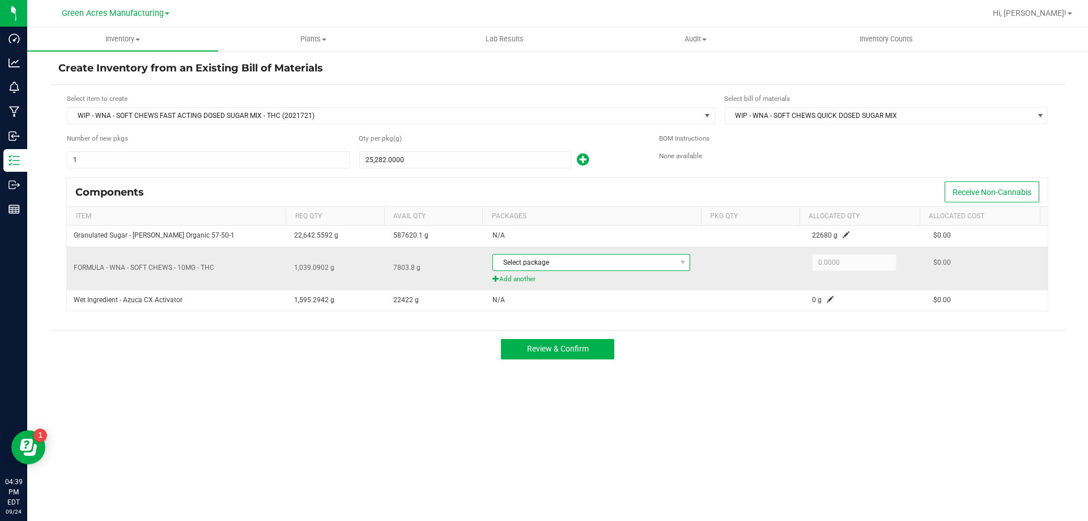
click at [626, 263] on span "Select package" at bounding box center [584, 262] width 182 height 16
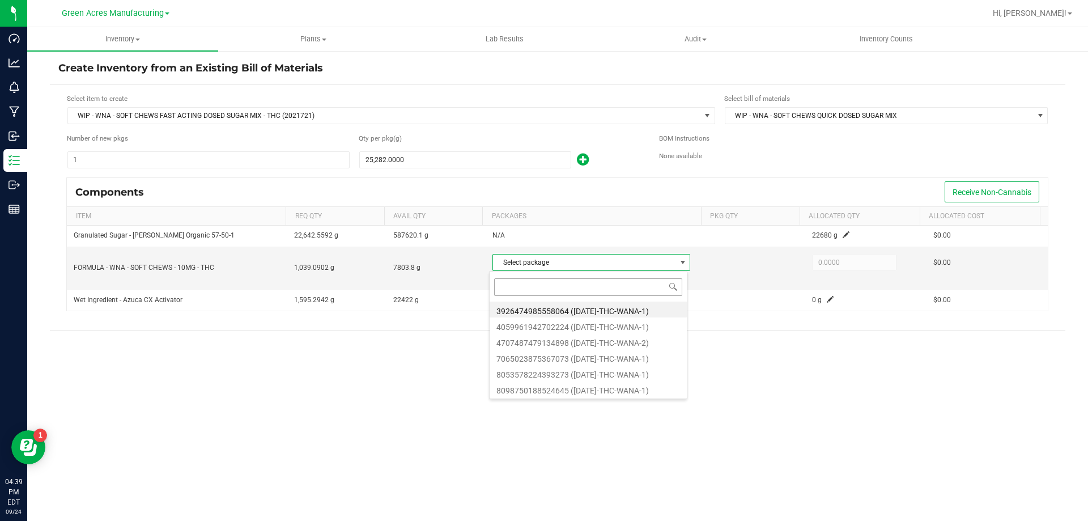
scroll to position [17, 195]
click at [587, 288] on input at bounding box center [588, 287] width 188 height 18
type input "7065023875367073"
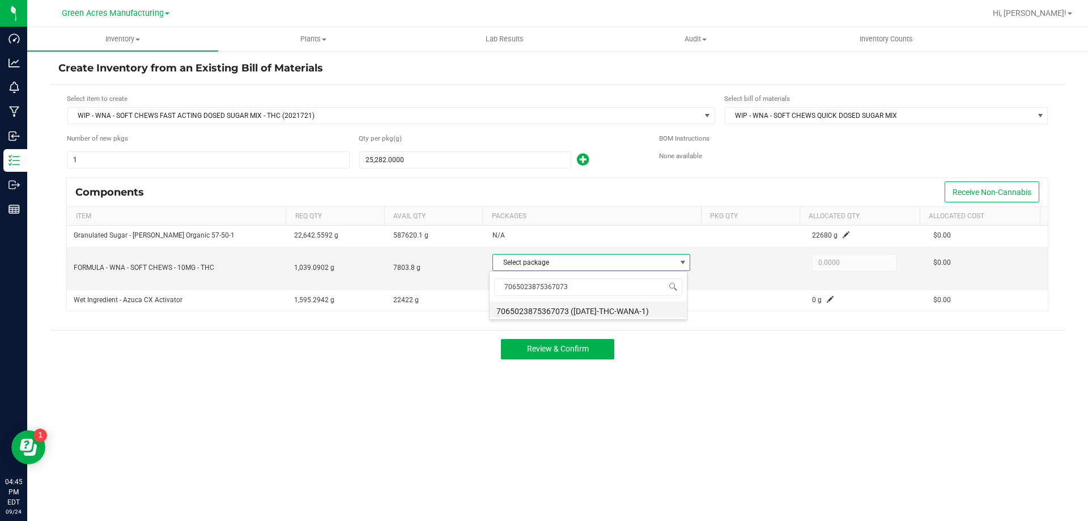
click at [607, 310] on li "7065023875367073 (JUL25-THC-WANA-1)" at bounding box center [587, 309] width 197 height 16
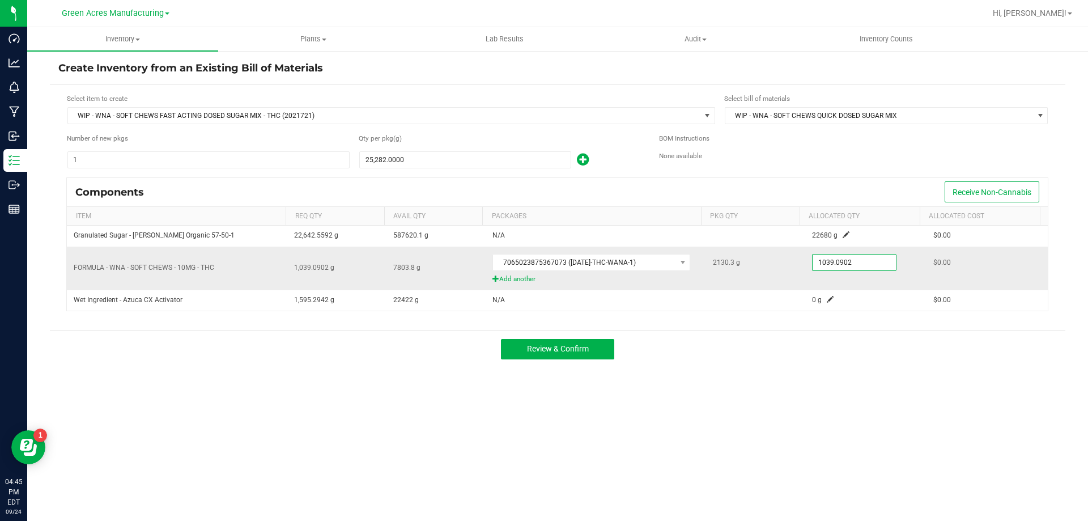
click at [824, 258] on input "1039.0902" at bounding box center [853, 262] width 83 height 16
click at [845, 261] on input "1003" at bounding box center [853, 262] width 83 height 16
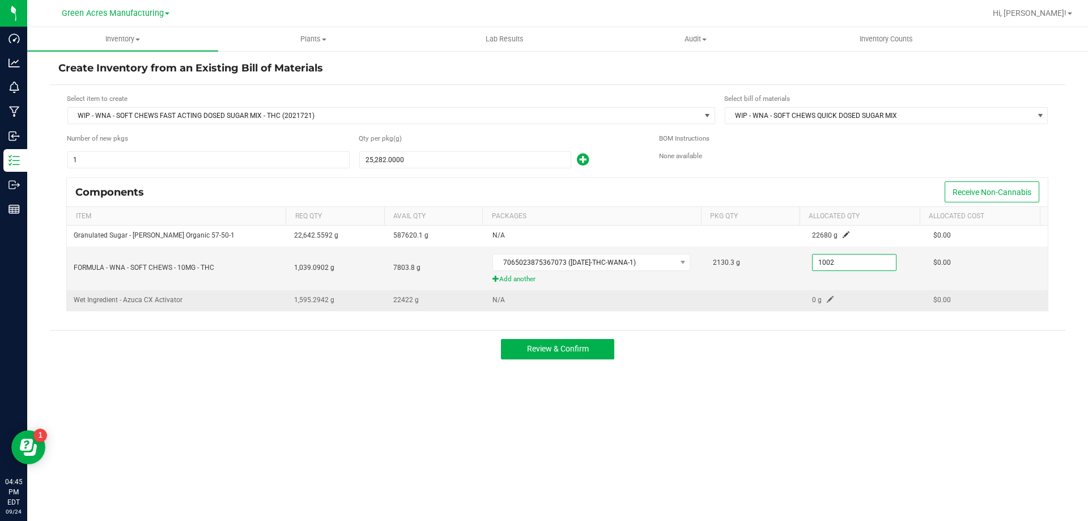
type input "1,002.0000"
click at [826, 296] on span at bounding box center [829, 299] width 7 height 7
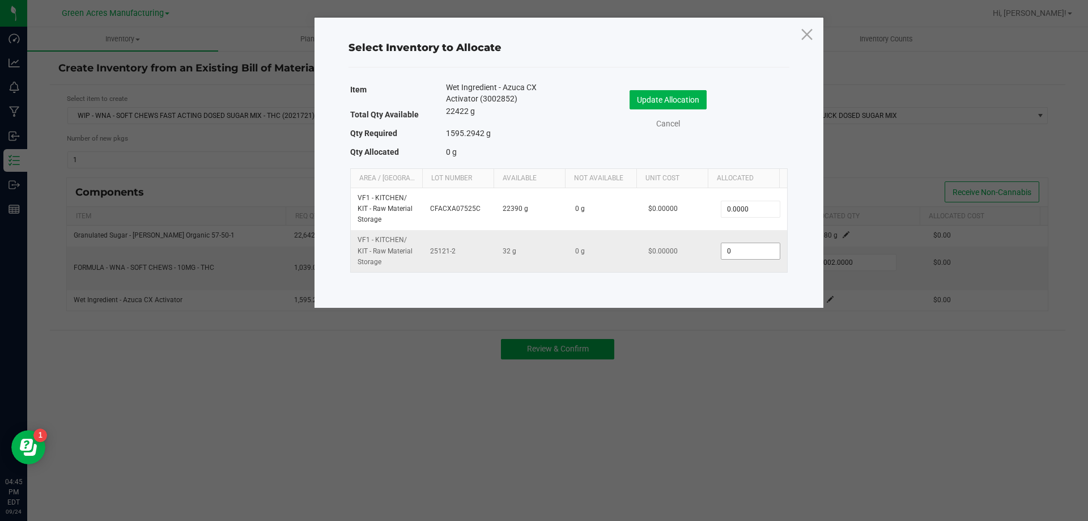
click at [750, 250] on input "0" at bounding box center [750, 251] width 58 height 16
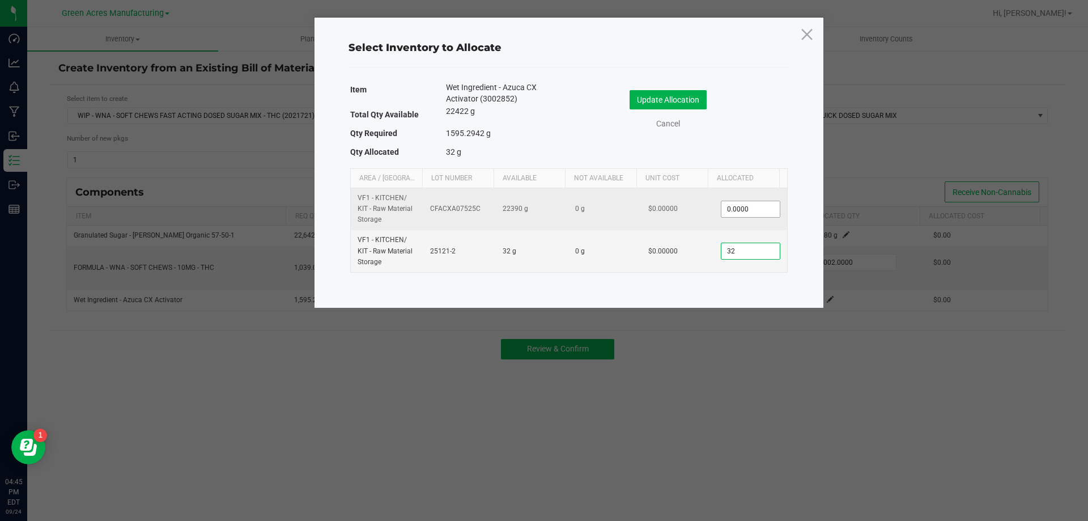
type input "32"
type input "0"
type input "32.0000"
click at [747, 203] on input "0" at bounding box center [750, 209] width 58 height 16
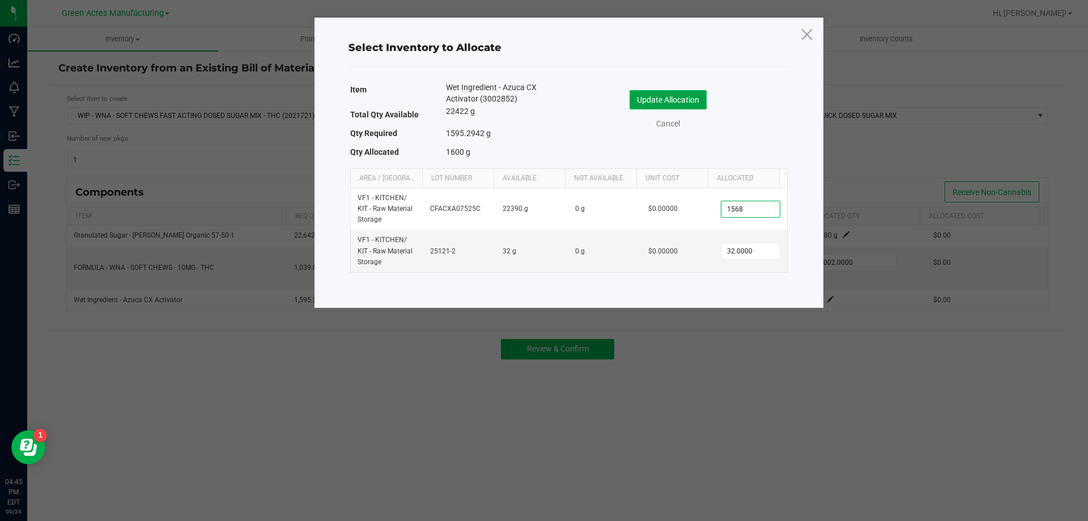
type input "1,568.0000"
click at [687, 91] on button "Update Allocation" at bounding box center [667, 99] width 77 height 19
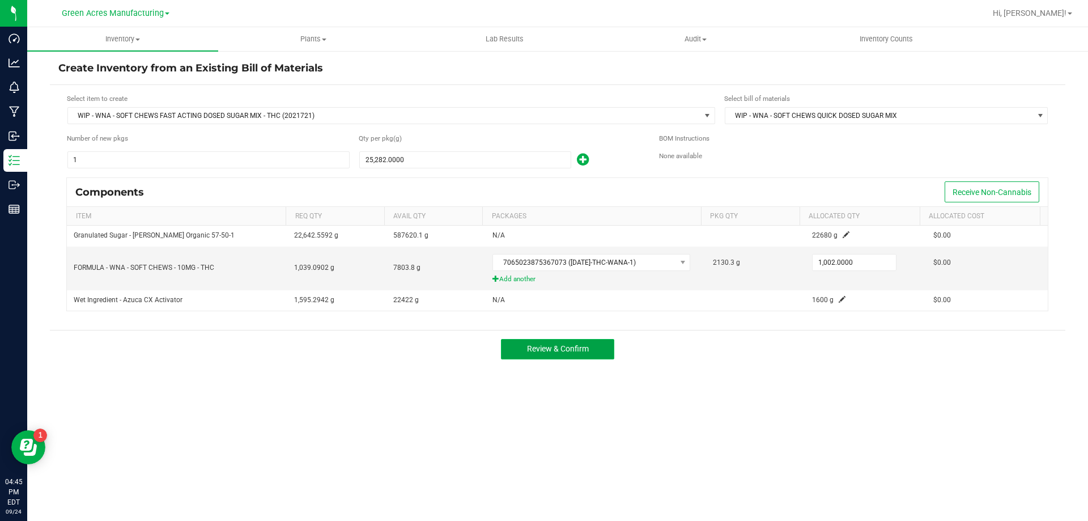
click at [607, 349] on button "Review & Confirm" at bounding box center [557, 349] width 113 height 20
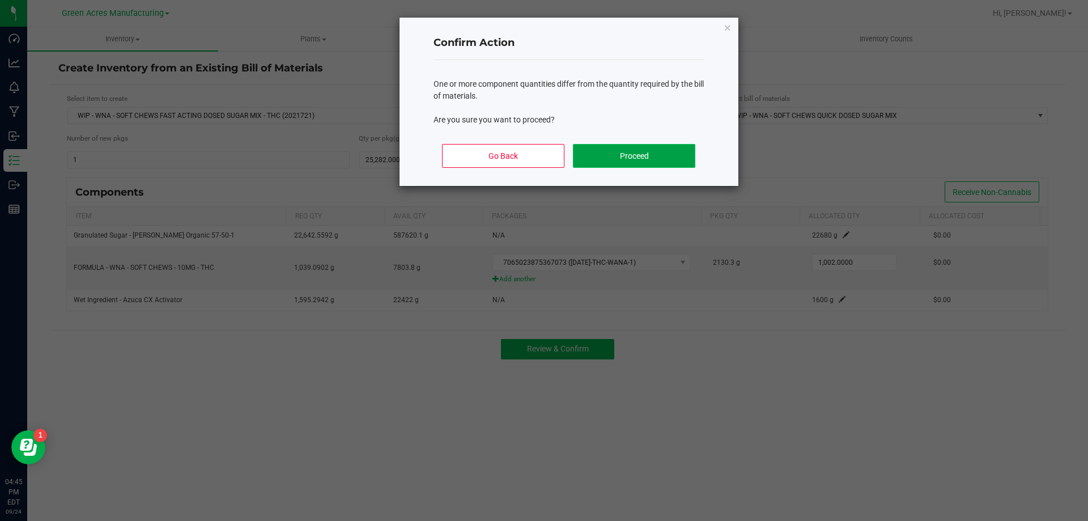
click at [600, 160] on button "Proceed" at bounding box center [634, 156] width 122 height 24
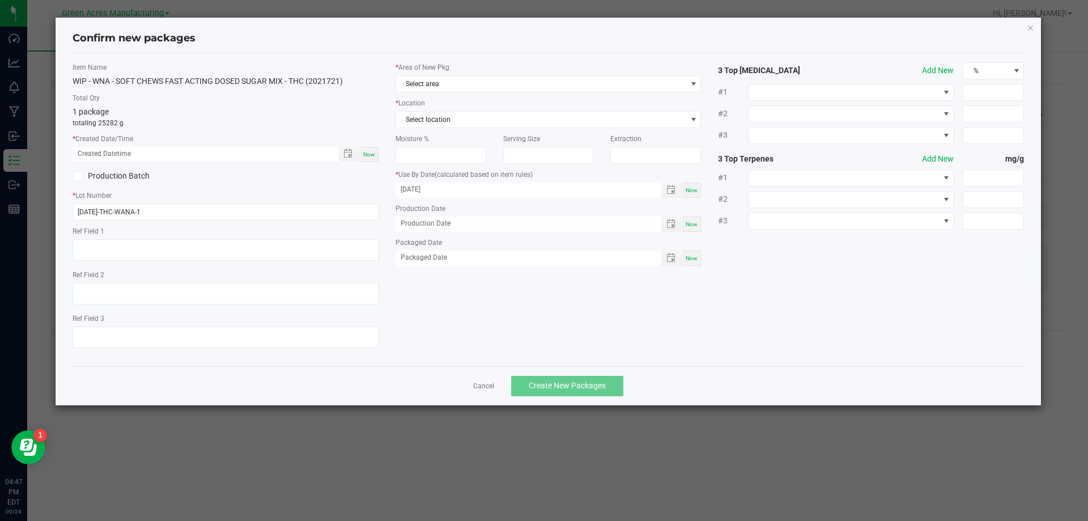
click at [372, 160] on div "Now" at bounding box center [369, 154] width 18 height 15
type input "09/24/2025 04:47 PM"
drag, startPoint x: 150, startPoint y: 214, endPoint x: 73, endPoint y: 220, distance: 77.2
click at [73, 220] on input "JUL25-THC-WANA-1" at bounding box center [226, 211] width 306 height 17
type input "s"
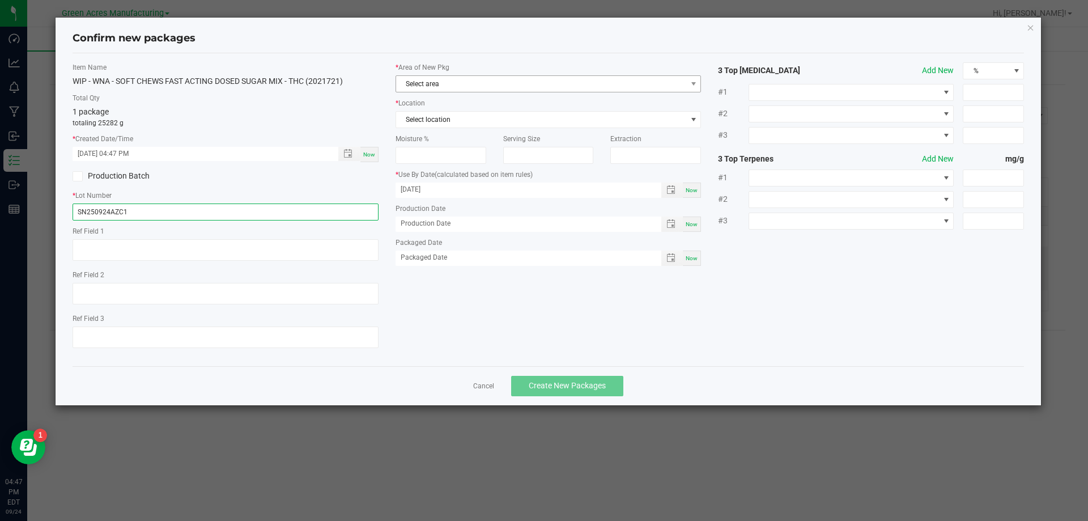
type input "SN250924AZC1"
click at [456, 84] on span "Select area" at bounding box center [541, 84] width 291 height 16
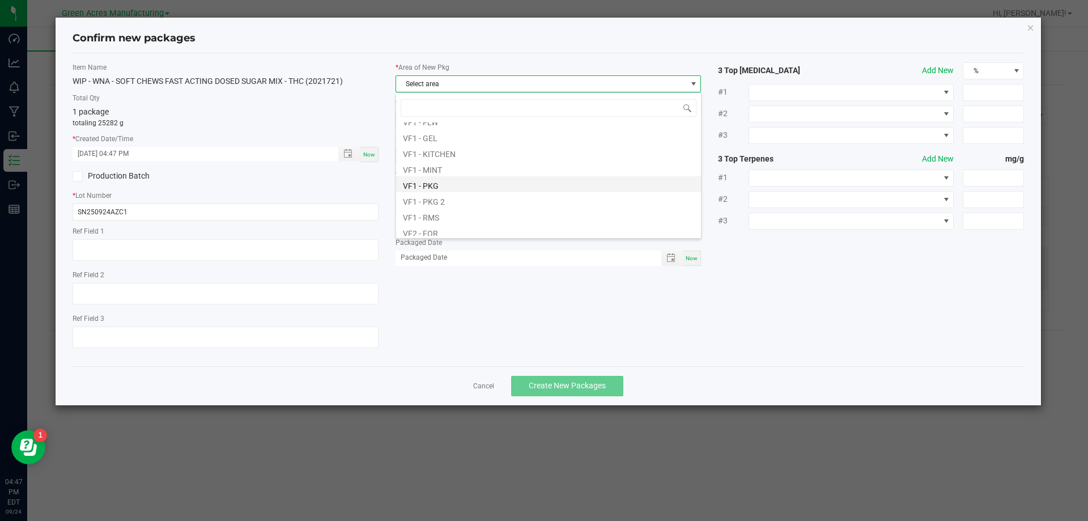
scroll to position [453, 0]
click at [446, 176] on li "VF1 - KITCHEN" at bounding box center [548, 169] width 305 height 16
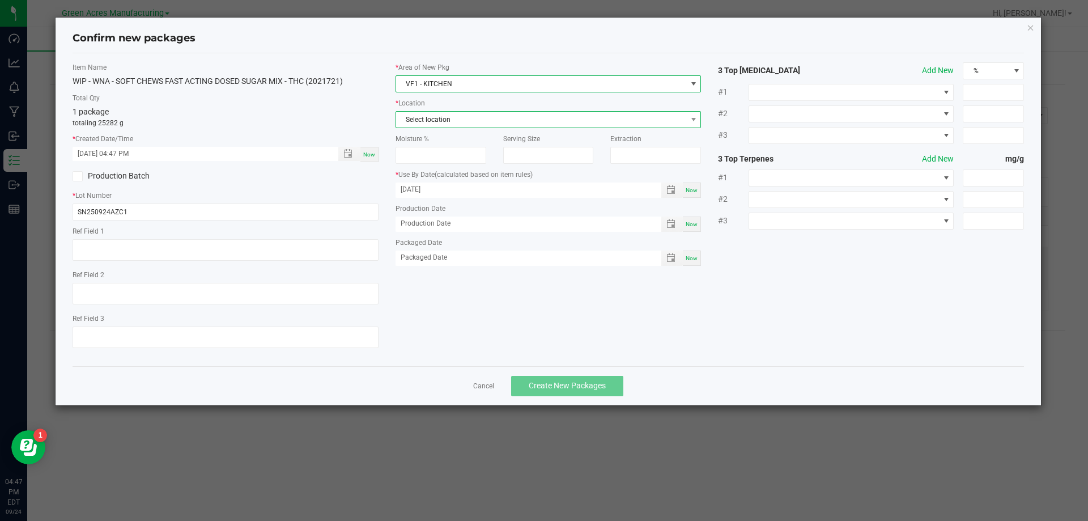
click at [460, 122] on span "Select location" at bounding box center [541, 120] width 291 height 16
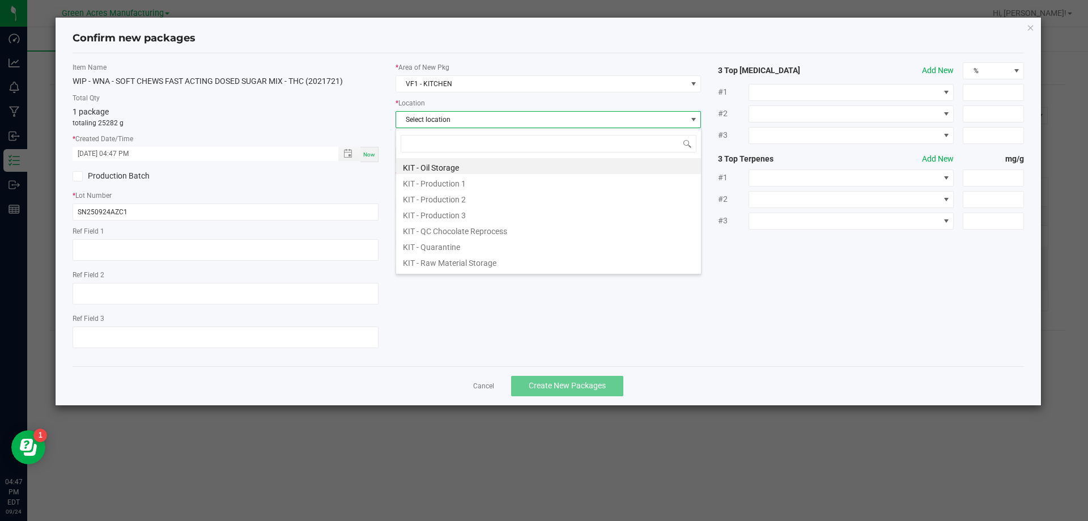
scroll to position [17, 306]
click at [454, 186] on li "KIT - Production 1" at bounding box center [548, 182] width 305 height 16
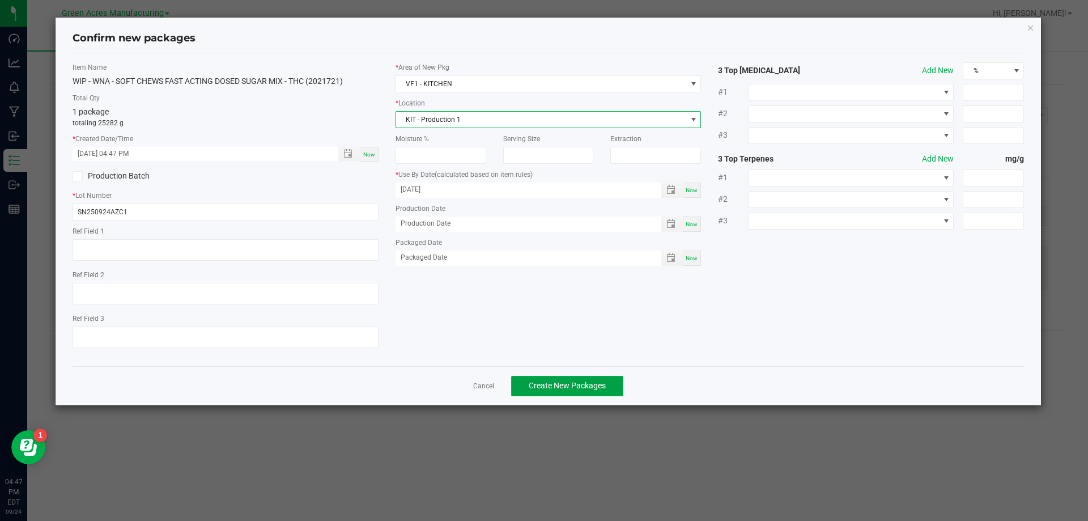
click at [565, 382] on span "Create New Packages" at bounding box center [566, 385] width 77 height 9
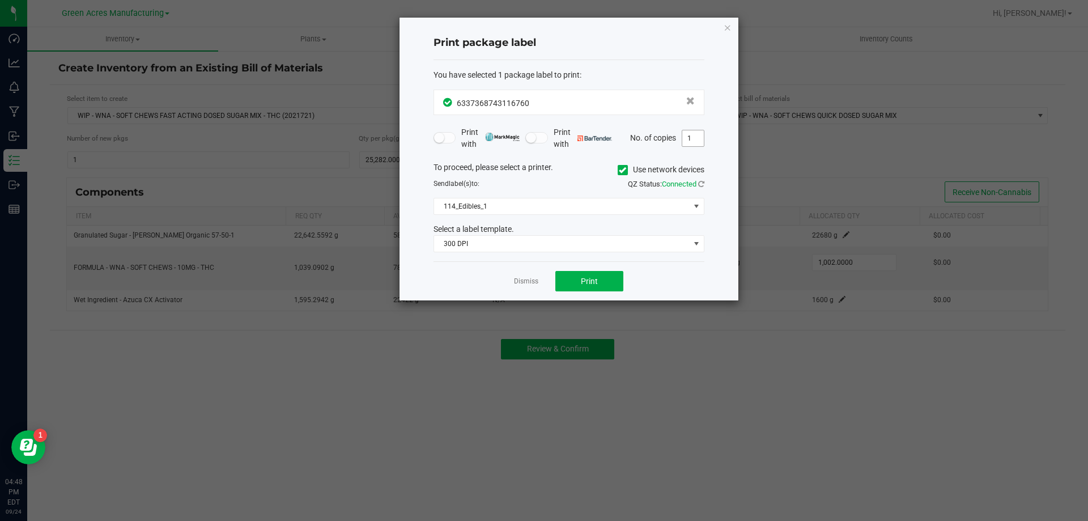
click at [696, 133] on input "1" at bounding box center [693, 138] width 22 height 16
type input "2"
click at [575, 283] on button "Print" at bounding box center [589, 281] width 68 height 20
click at [531, 283] on link "Dismiss" at bounding box center [526, 281] width 24 height 10
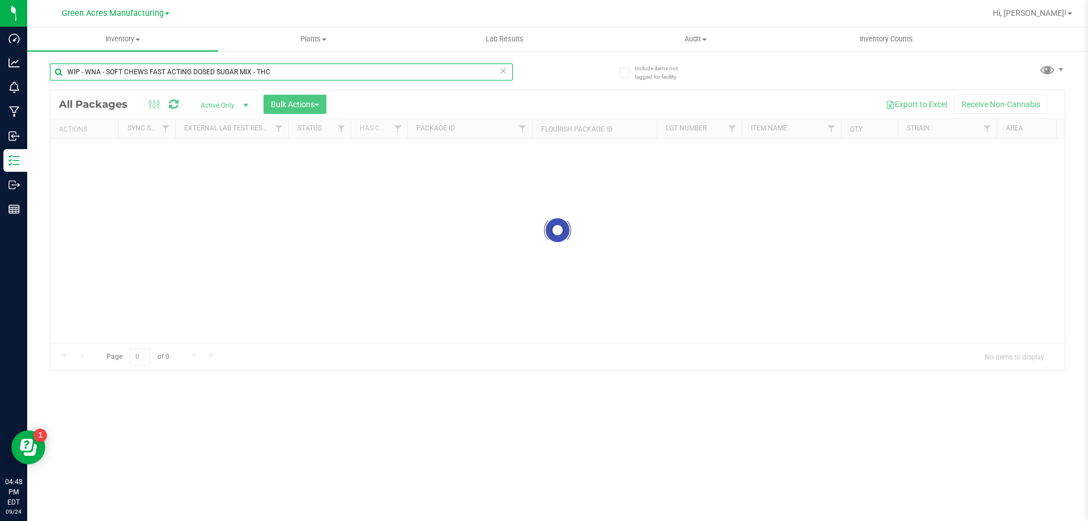
drag, startPoint x: 282, startPoint y: 73, endPoint x: 42, endPoint y: 106, distance: 241.9
click at [44, 107] on div "Include items not tagged for facility WIP - WNA - SOFT CHEWS FAST ACTING DOSED …" at bounding box center [557, 223] width 1060 height 346
type input "7065023875367073"
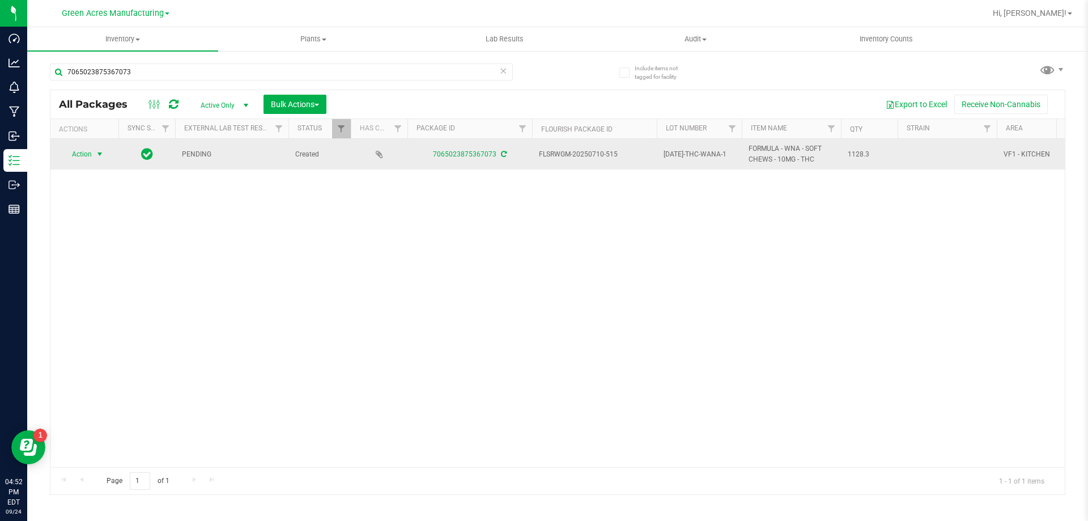
click at [93, 152] on span "select" at bounding box center [100, 154] width 14 height 16
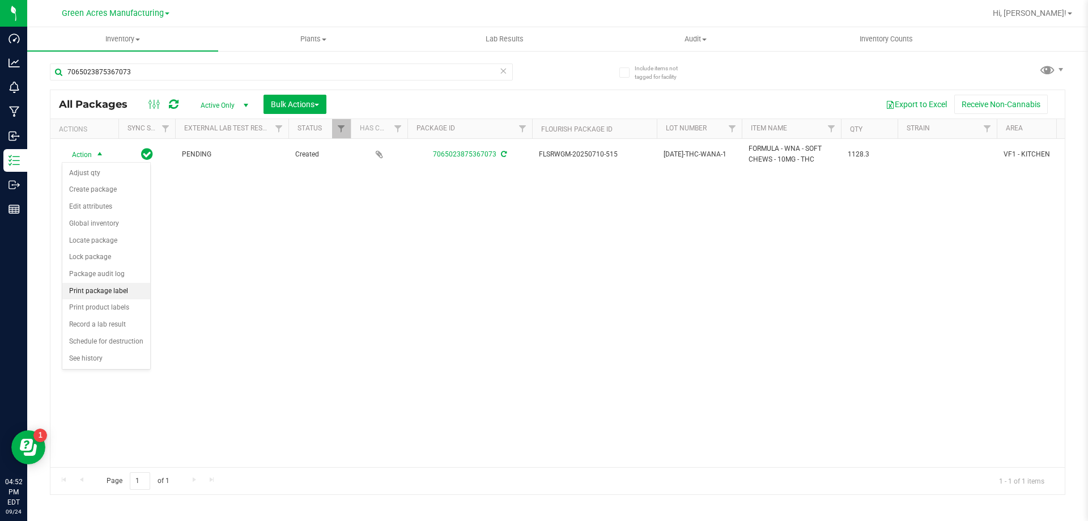
click at [101, 292] on li "Print package label" at bounding box center [106, 291] width 88 height 17
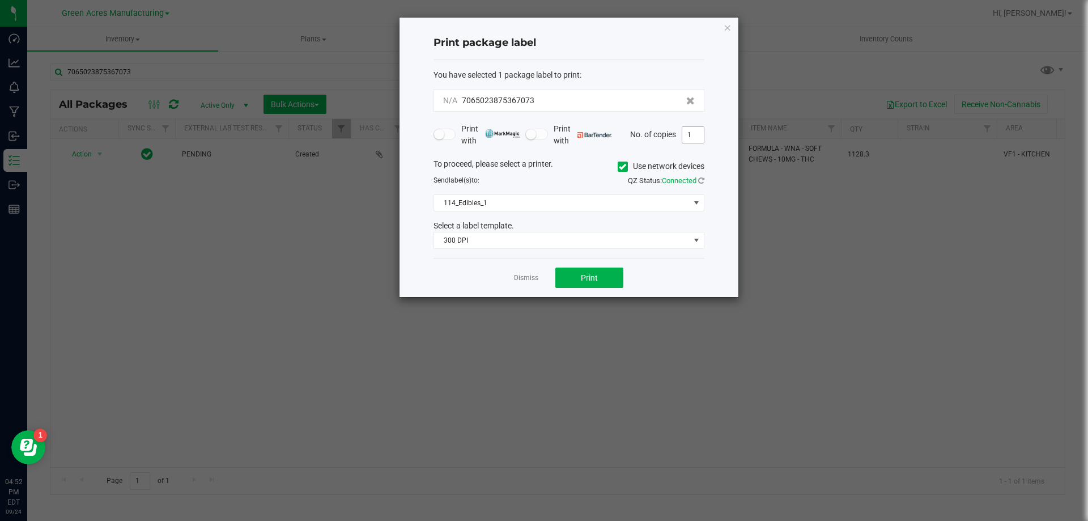
click at [691, 136] on input "1" at bounding box center [693, 135] width 22 height 16
type input "2"
click at [606, 282] on button "Print" at bounding box center [589, 277] width 68 height 20
click at [523, 279] on link "Dismiss" at bounding box center [526, 278] width 24 height 10
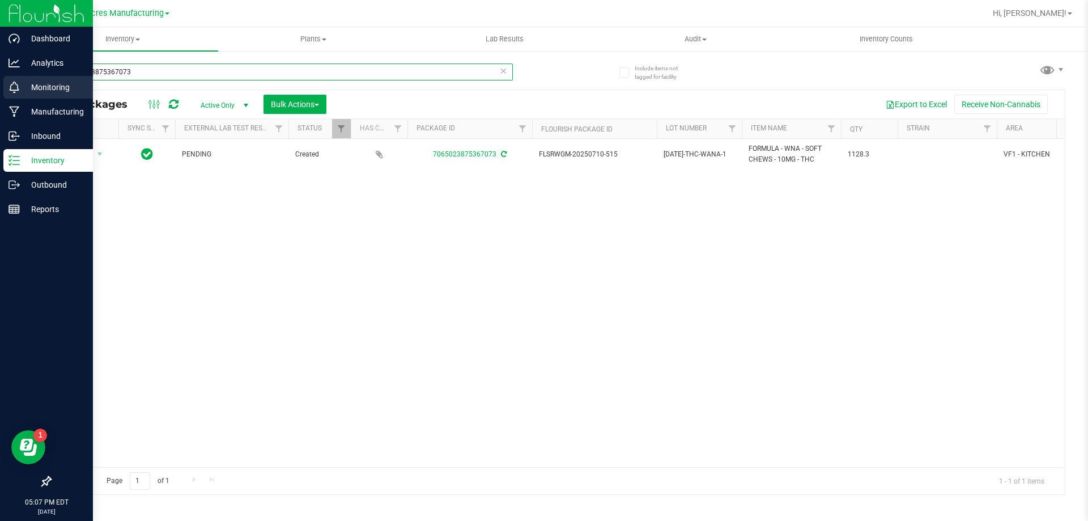
drag, startPoint x: 139, startPoint y: 76, endPoint x: 15, endPoint y: 76, distance: 124.6
click at [15, 76] on div "Dashboard Analytics Monitoring Manufacturing Inbound Inventory Outbound Reports…" at bounding box center [544, 260] width 1088 height 521
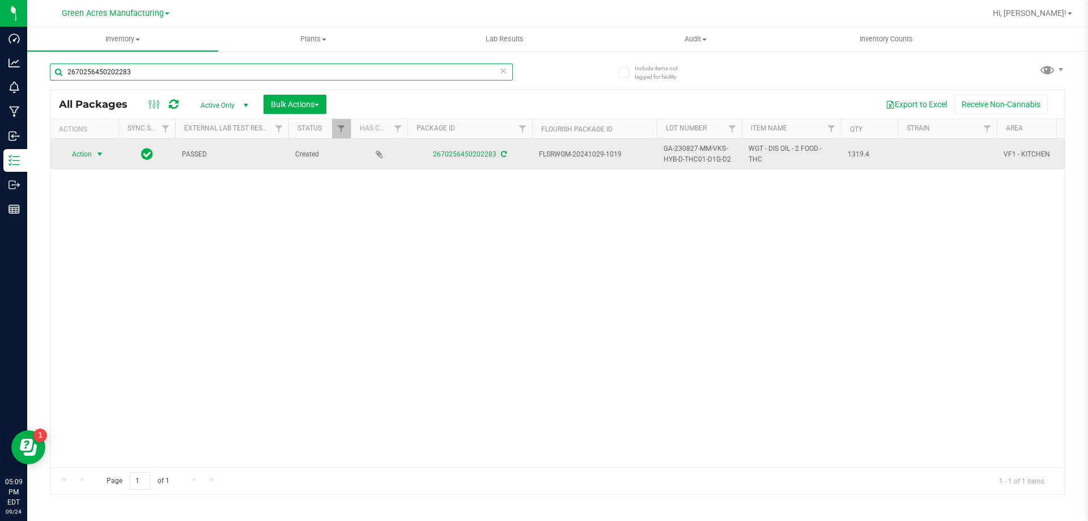
type input "2670256450202283"
click at [95, 159] on span "select" at bounding box center [100, 154] width 14 height 16
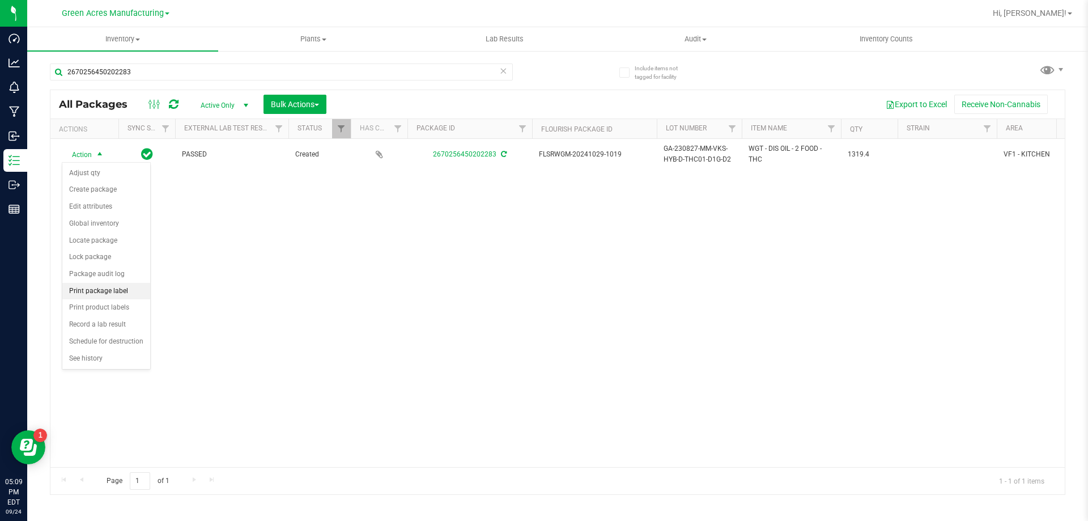
click at [88, 289] on li "Print package label" at bounding box center [106, 291] width 88 height 17
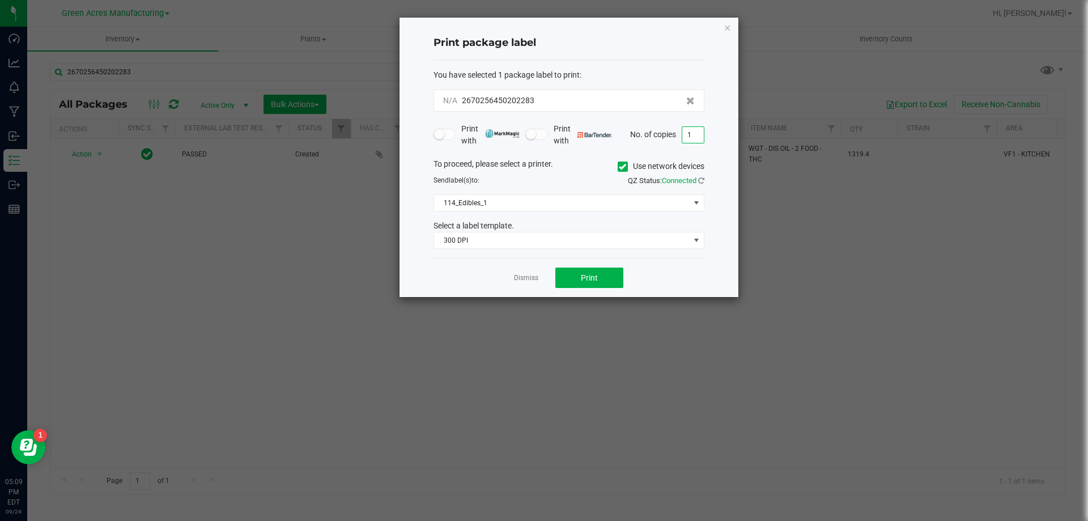
click at [692, 134] on input "1" at bounding box center [693, 135] width 22 height 16
type input "2"
click at [602, 282] on button "Print" at bounding box center [589, 277] width 68 height 20
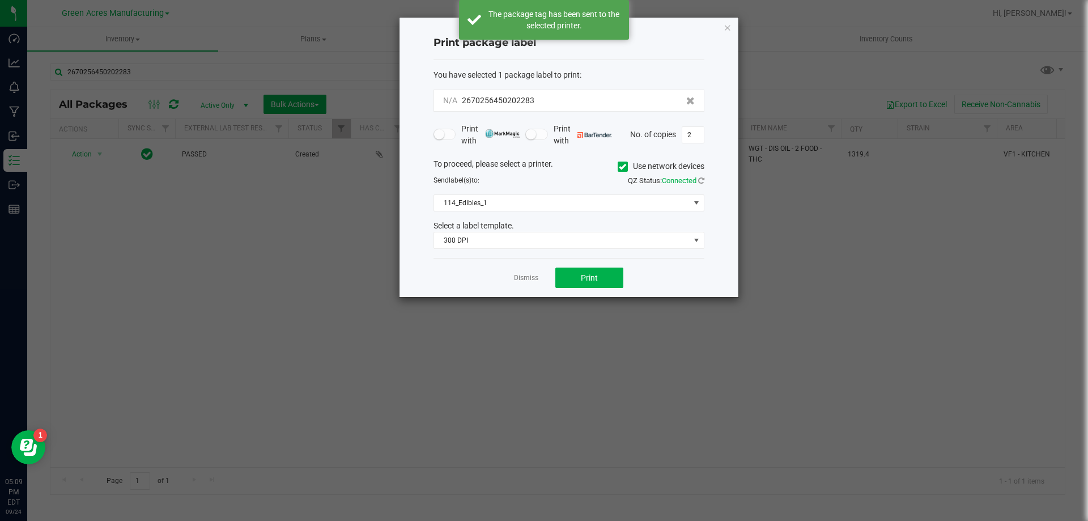
click at [522, 272] on app-cancel-button "Dismiss" at bounding box center [526, 278] width 24 height 12
click at [531, 276] on link "Dismiss" at bounding box center [526, 278] width 24 height 10
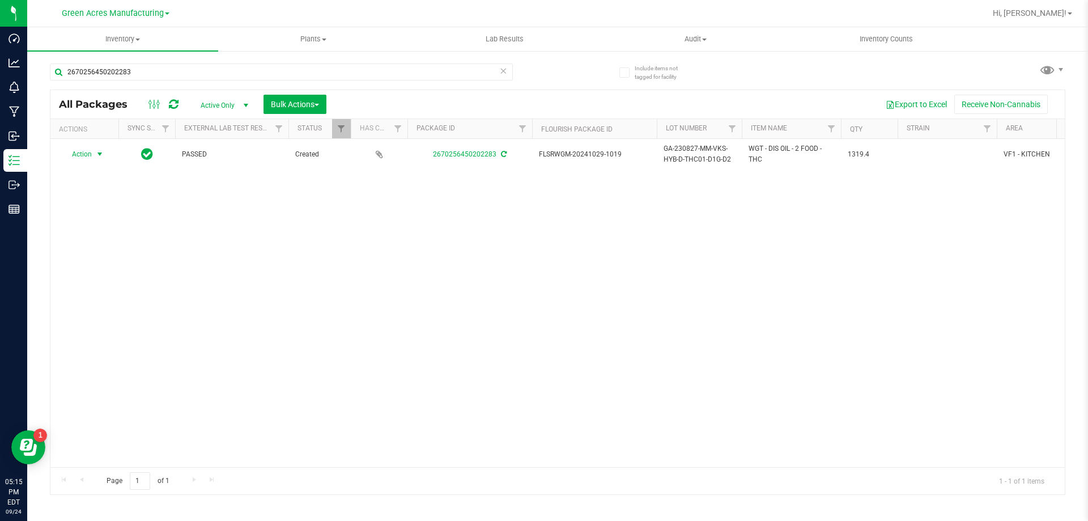
click at [1041, 20] on div "Hi, [PERSON_NAME]!" at bounding box center [1032, 13] width 88 height 20
click at [1041, 18] on span "Hi, [PERSON_NAME]!" at bounding box center [1029, 12] width 74 height 9
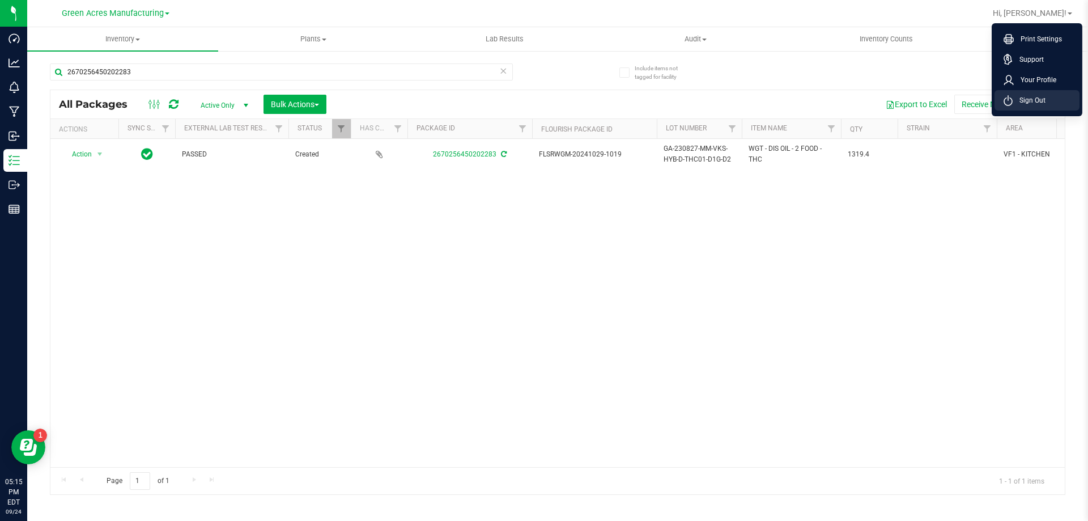
click at [1025, 100] on span "Sign Out" at bounding box center [1028, 100] width 33 height 11
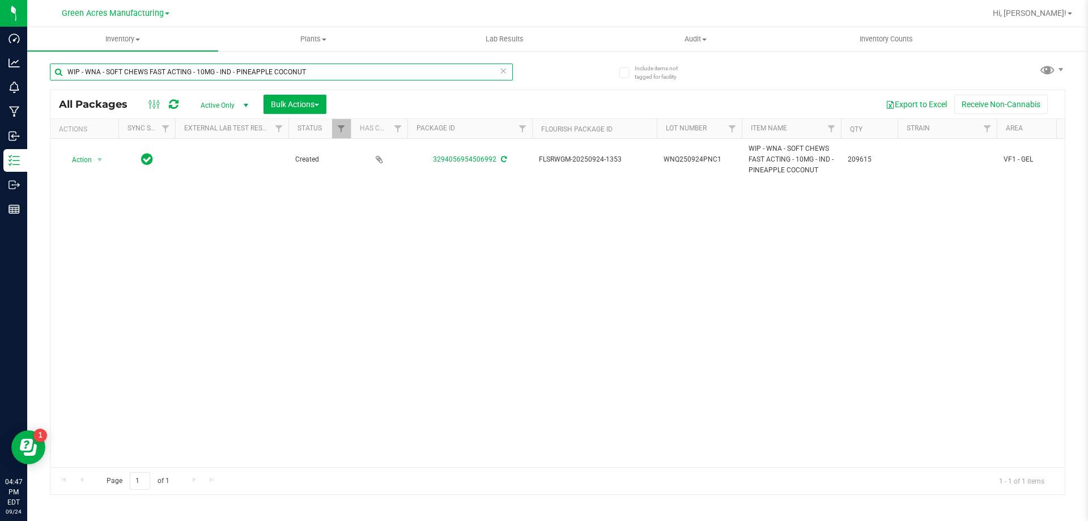
drag, startPoint x: 346, startPoint y: 65, endPoint x: 66, endPoint y: 70, distance: 279.9
click at [66, 70] on input "WIP - WNA - SOFT CHEWS FAST ACTING - 10MG - IND - PINEAPPLE COCONUT" at bounding box center [281, 71] width 463 height 17
paste input "FLSRWGM-20250701-1854"
type input "FLSRWGM-20250701-1854"
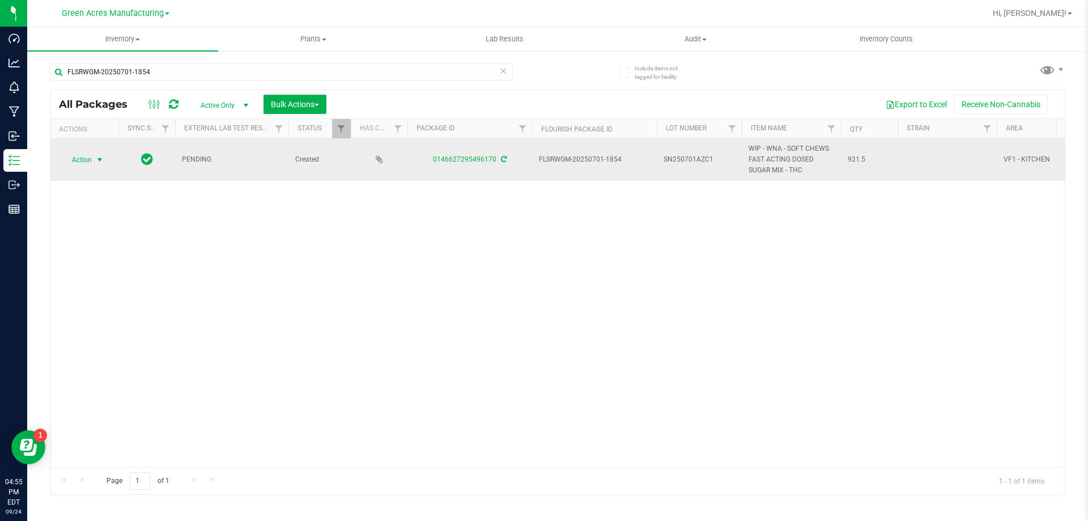
click at [95, 160] on span "select" at bounding box center [99, 159] width 9 height 9
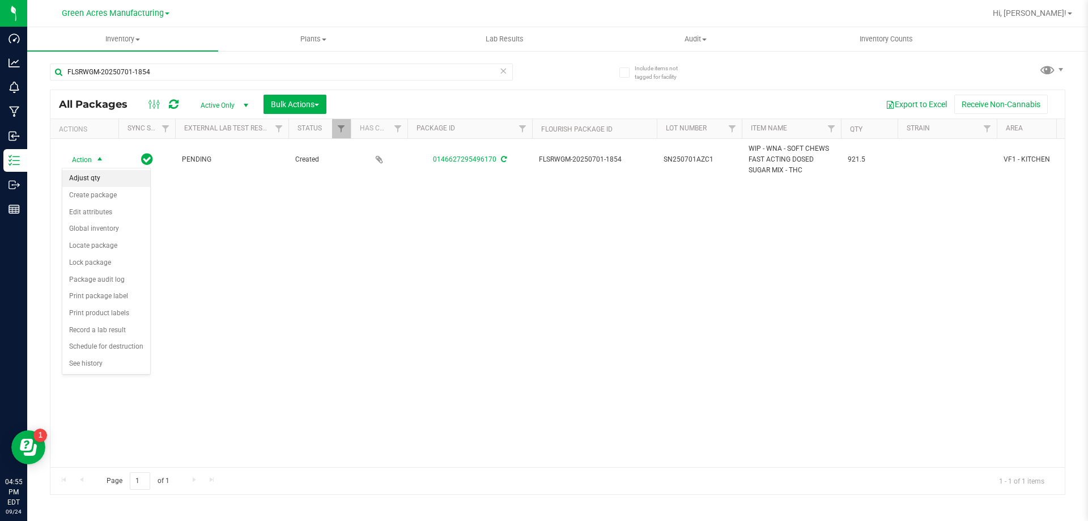
click at [93, 174] on li "Adjust qty" at bounding box center [106, 178] width 88 height 17
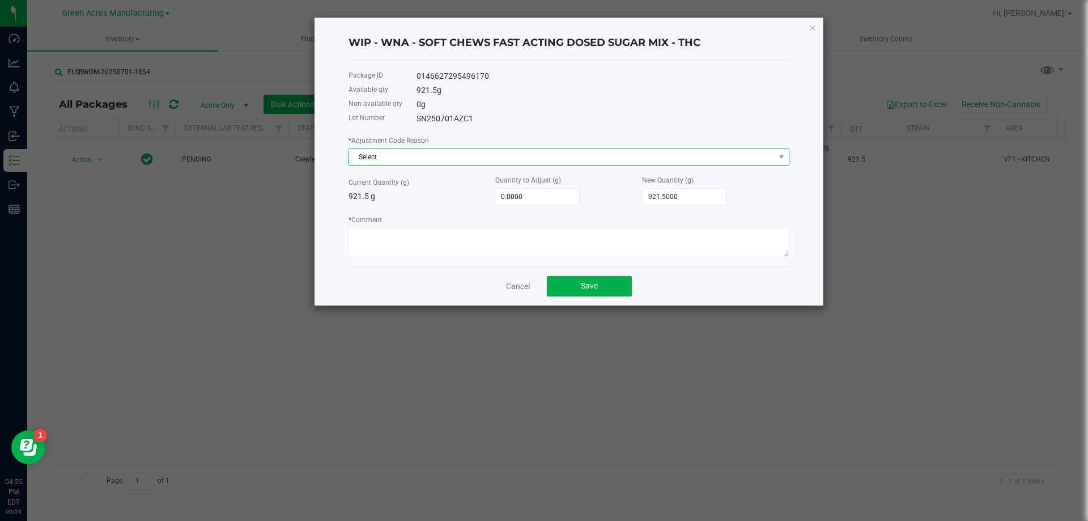
click at [504, 163] on span "Select" at bounding box center [561, 157] width 425 height 16
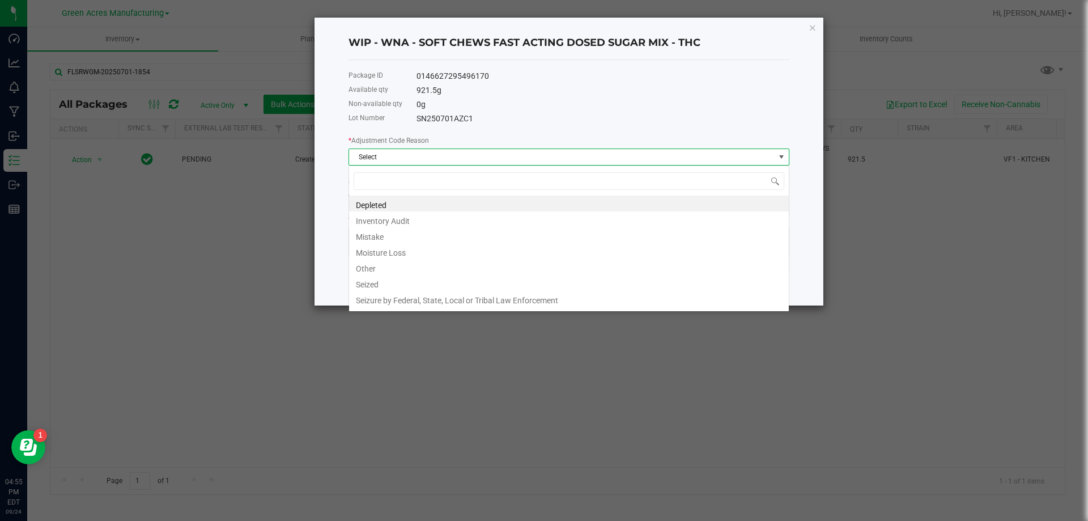
scroll to position [17, 441]
click at [371, 270] on li "Other" at bounding box center [569, 267] width 440 height 16
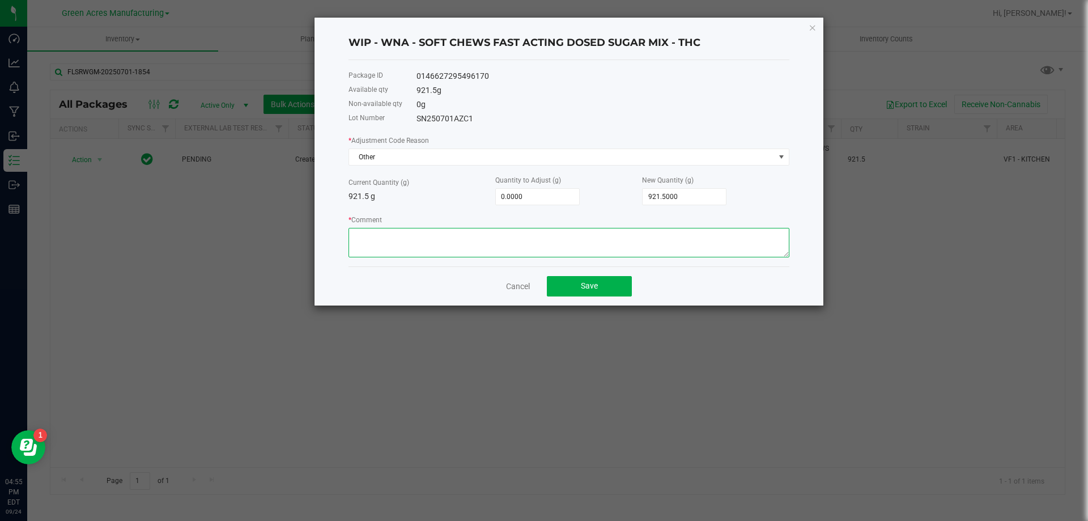
click at [381, 240] on textarea "* Comment" at bounding box center [568, 242] width 441 height 29
type textarea "Floor waste when transporting to new container"
type input "921.5"
click at [693, 197] on input "921.5" at bounding box center [683, 197] width 83 height 16
type input "-913.5000"
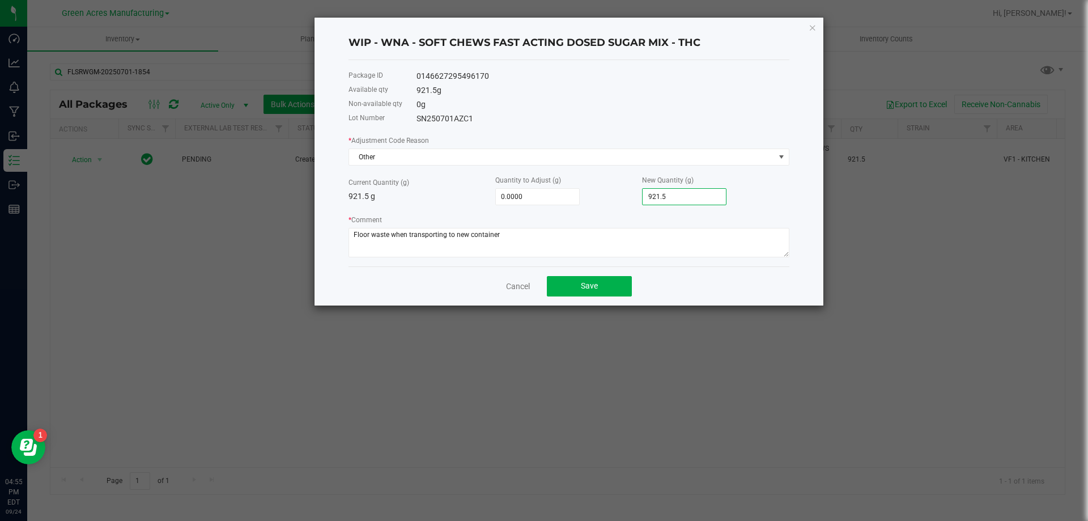
type input "8"
type input "-833.5000"
type input "88"
type input "-40.5000"
type input "881.0000"
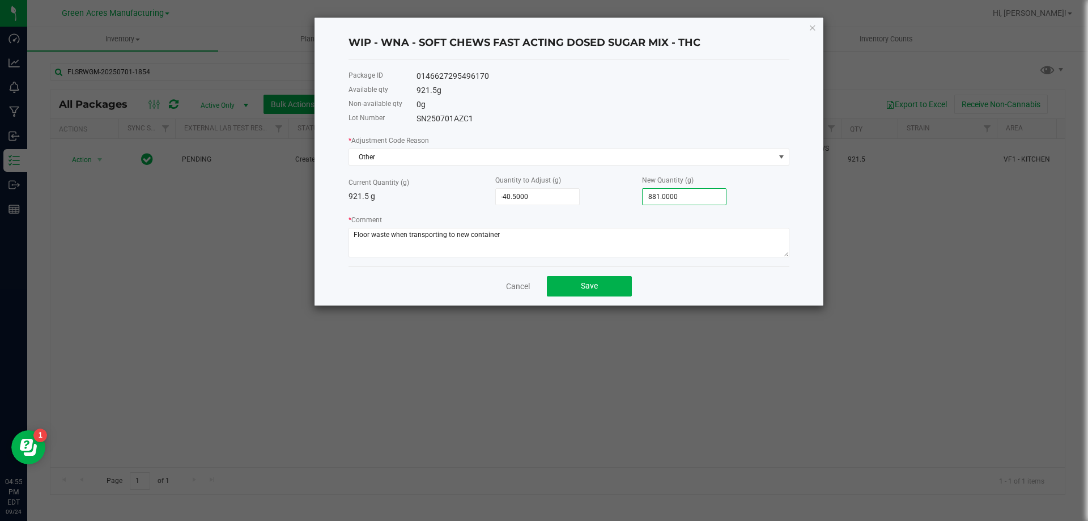
click at [614, 227] on div "* Comment" at bounding box center [568, 236] width 441 height 44
click at [573, 212] on div "* Adjustment Code Reason Other Current Quantity (g) 921.5 g Quantity to Adjust …" at bounding box center [568, 195] width 441 height 123
click at [560, 296] on div "Cancel Save" at bounding box center [568, 285] width 441 height 39
click at [572, 280] on button "Save" at bounding box center [589, 286] width 85 height 20
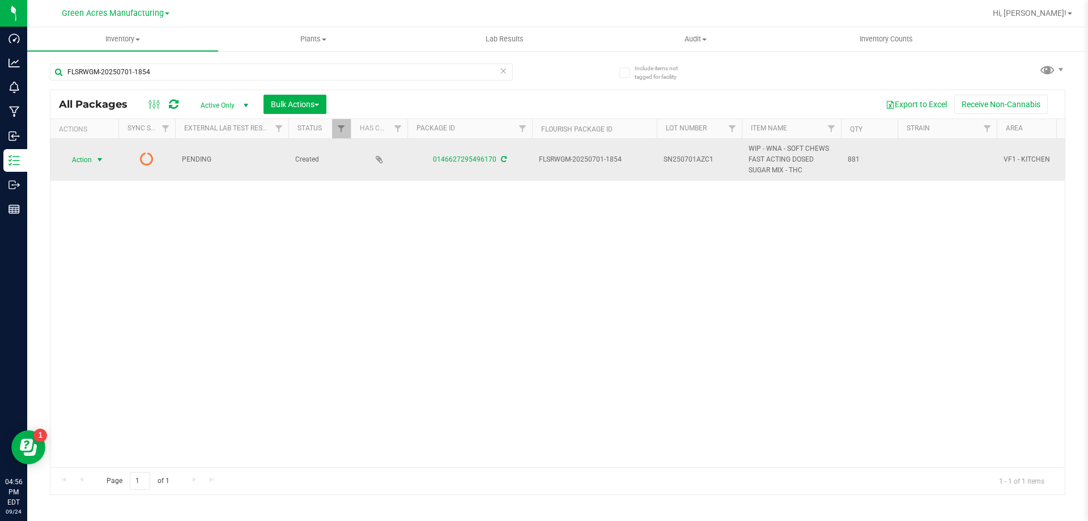
click at [93, 161] on span "select" at bounding box center [100, 160] width 14 height 16
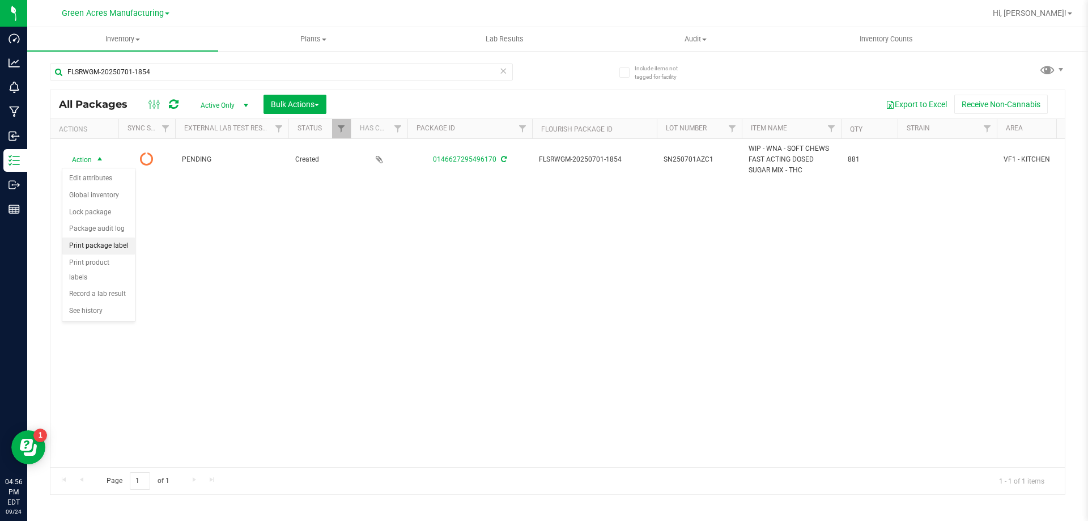
drag, startPoint x: 116, startPoint y: 251, endPoint x: 126, endPoint y: 242, distance: 13.6
click at [117, 251] on li "Print package label" at bounding box center [98, 245] width 73 height 17
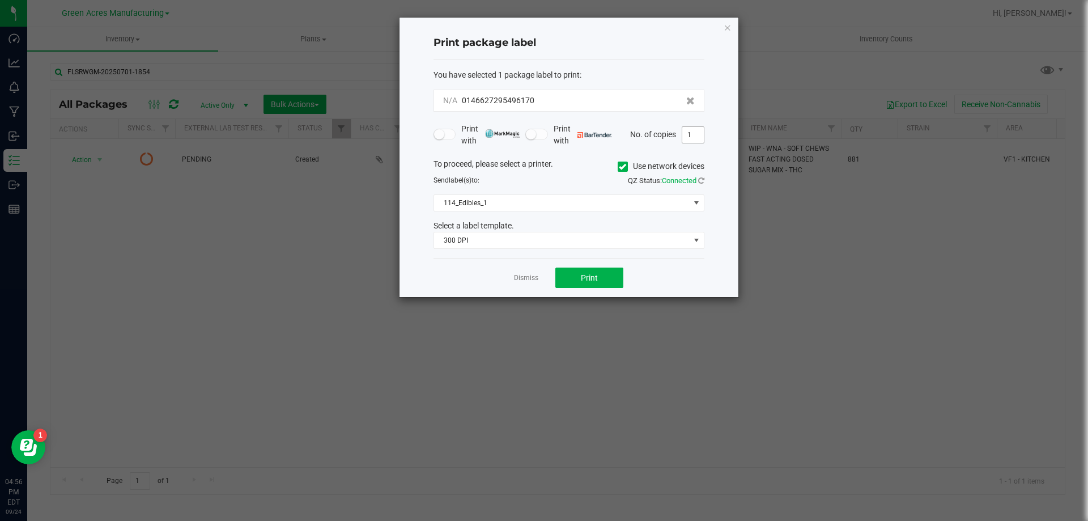
click at [700, 142] on input "1" at bounding box center [693, 135] width 22 height 16
type input "3"
type input "2"
click at [583, 285] on button "Print" at bounding box center [589, 277] width 68 height 20
click at [521, 280] on link "Dismiss" at bounding box center [526, 278] width 24 height 10
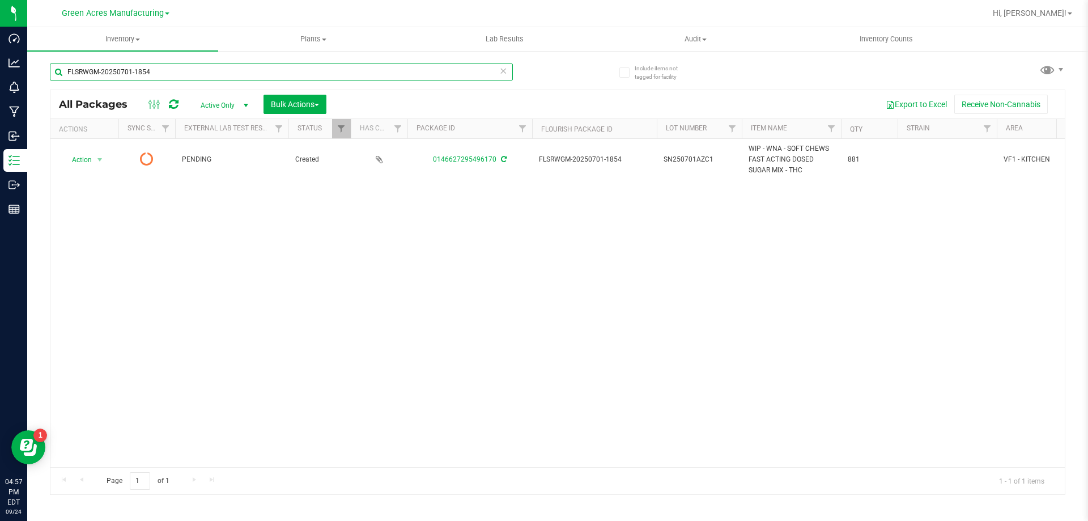
drag, startPoint x: 153, startPoint y: 68, endPoint x: 56, endPoint y: 67, distance: 97.4
click at [56, 67] on input "FLSRWGM-20250701-1854" at bounding box center [281, 71] width 463 height 17
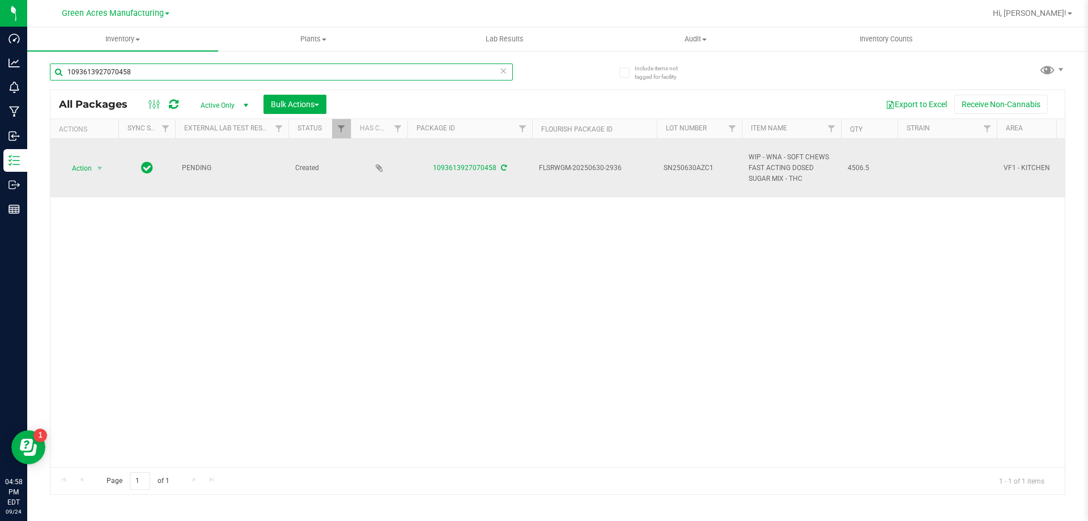
type input "1093613927070458"
click at [94, 164] on span "select" at bounding box center [100, 168] width 14 height 16
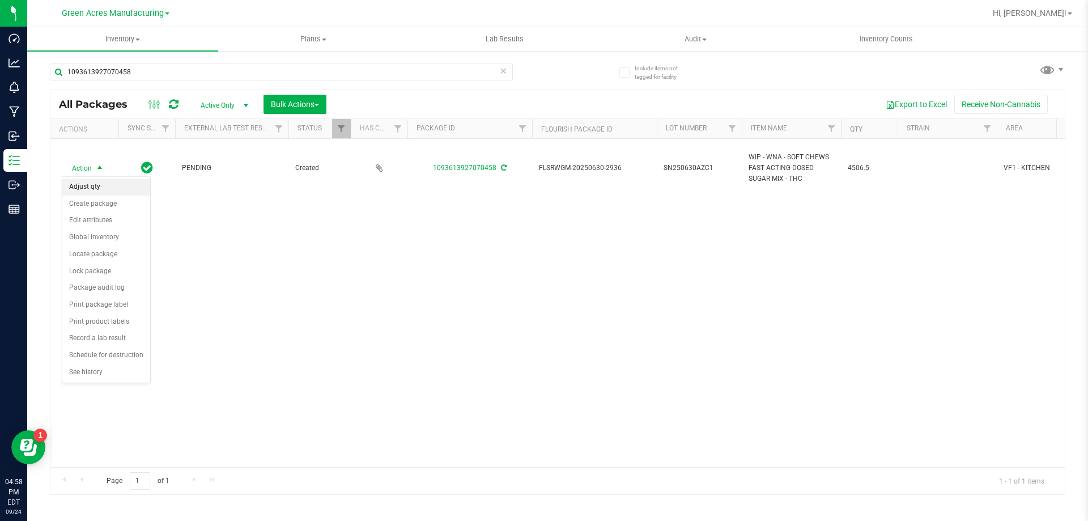
click at [93, 194] on li "Adjust qty" at bounding box center [106, 186] width 88 height 17
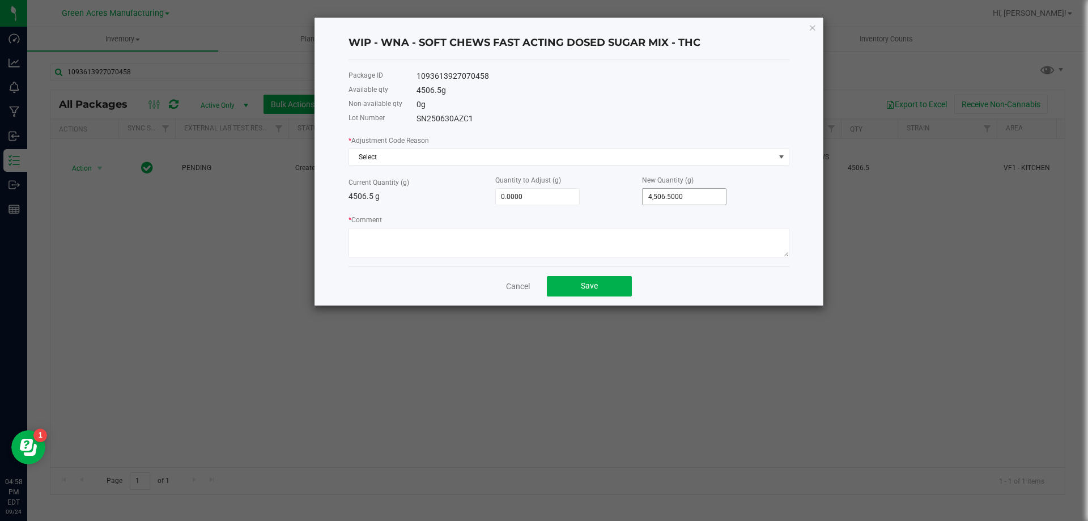
type input "4506.5"
click at [685, 193] on input "4506.5" at bounding box center [683, 197] width 83 height 16
type input "-4,502.5000"
type input "4"
type input "-4,462.5000"
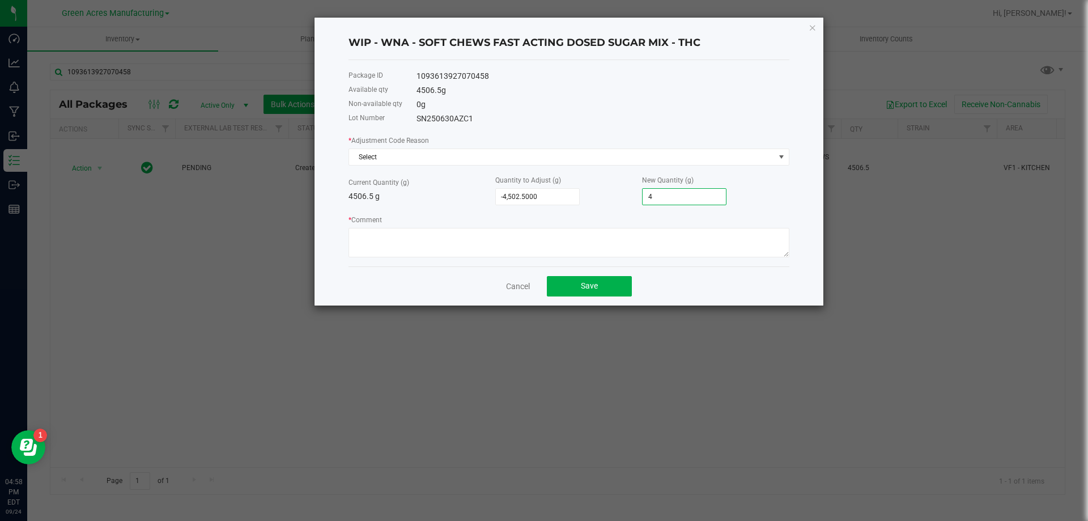
type input "44"
type input "-4,061.5000"
type input "445"
type input "-47.5000"
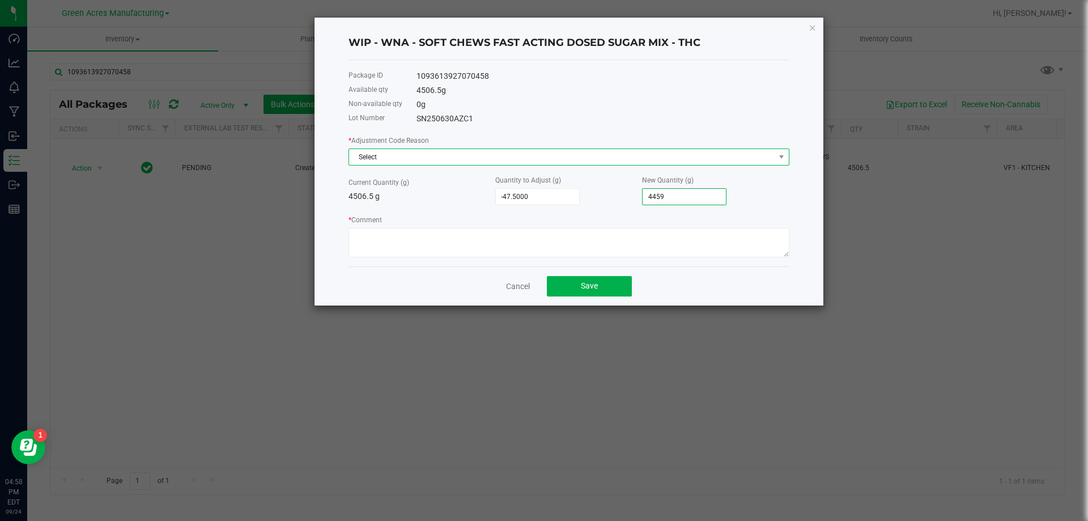
type input "4,459.0000"
click at [680, 150] on span "Select" at bounding box center [561, 157] width 425 height 16
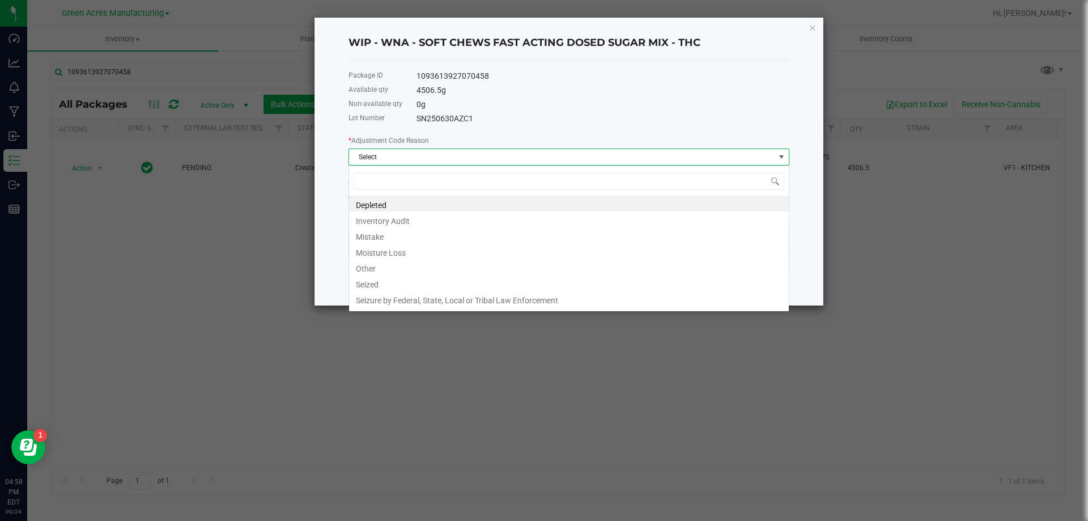
scroll to position [17, 441]
click at [433, 270] on li "Other" at bounding box center [569, 267] width 440 height 16
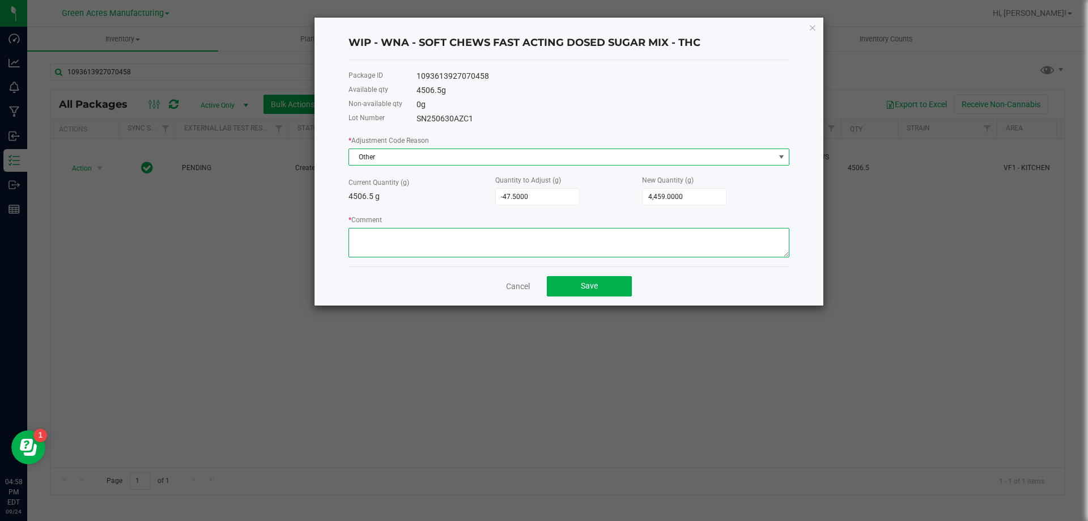
click at [432, 246] on textarea "* Comment" at bounding box center [568, 242] width 441 height 29
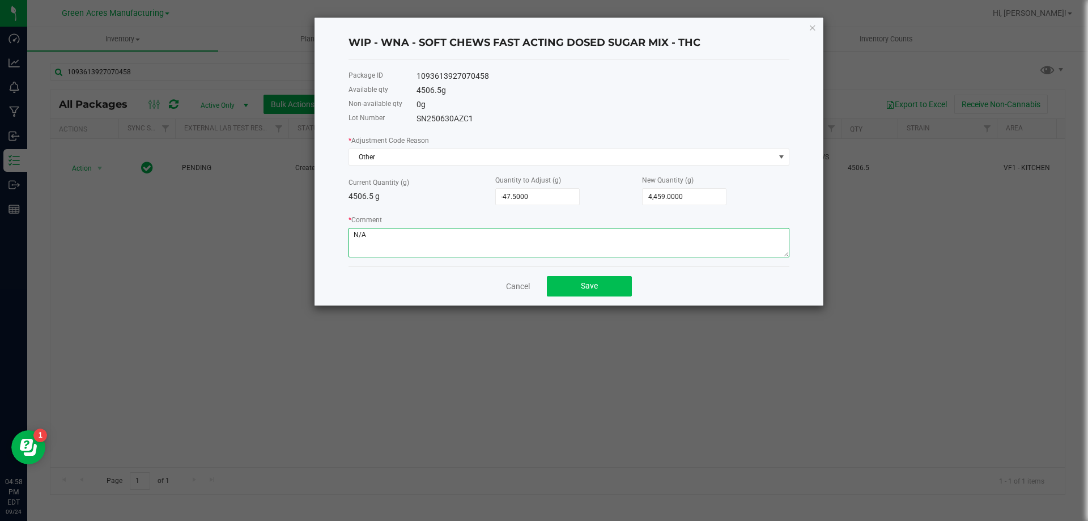
type textarea "N/A"
click at [591, 293] on button "Save" at bounding box center [589, 286] width 85 height 20
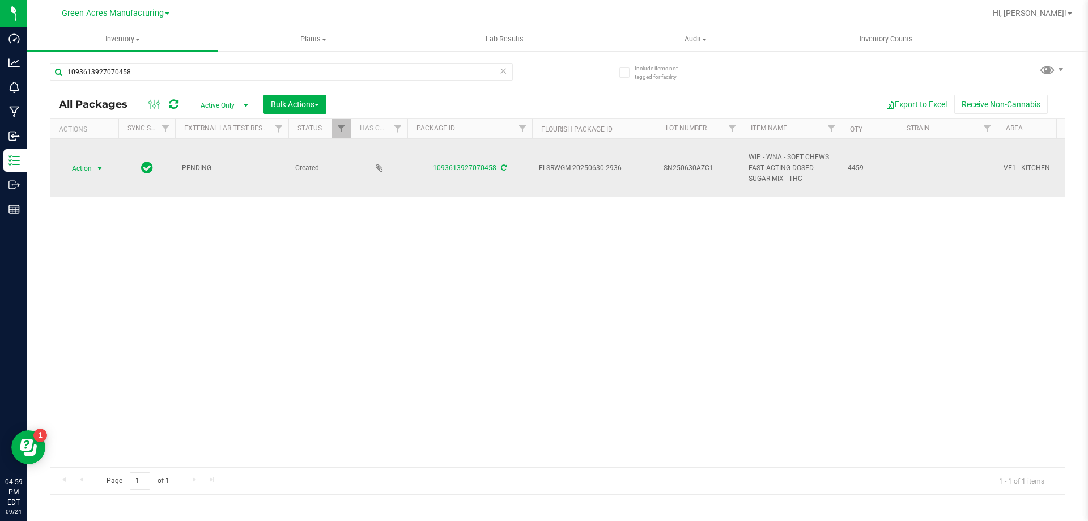
click at [76, 163] on span "Action" at bounding box center [77, 168] width 31 height 16
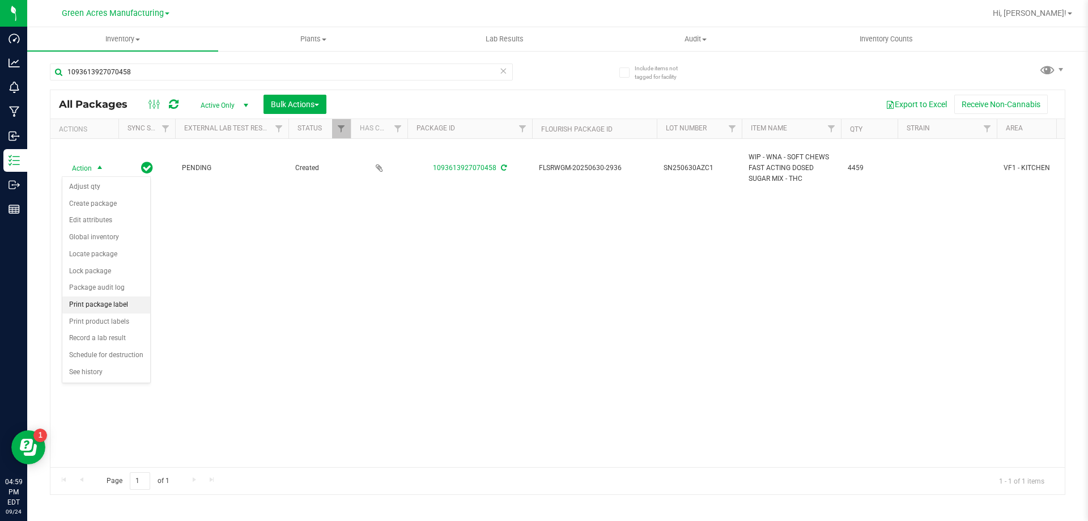
click at [90, 305] on li "Print package label" at bounding box center [106, 304] width 88 height 17
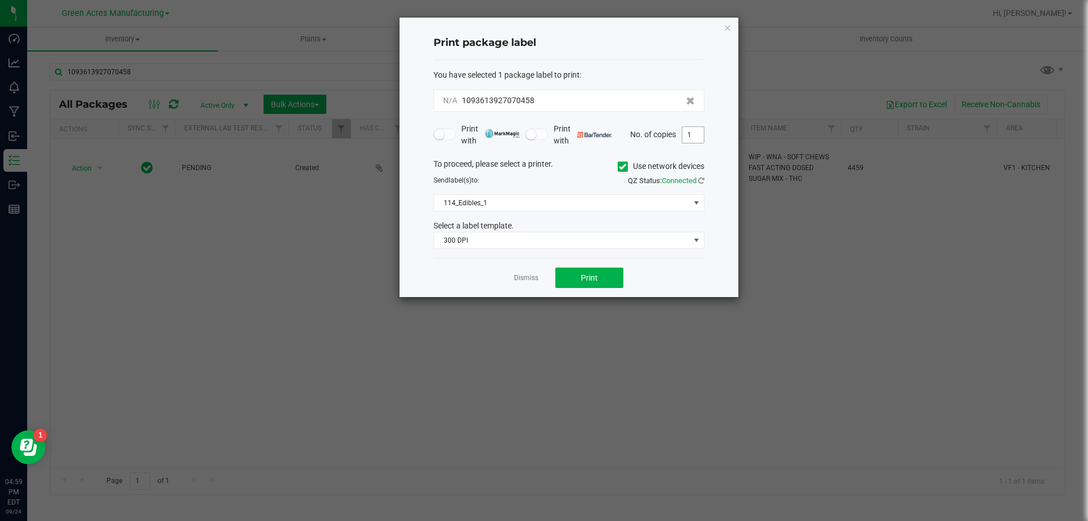
click at [701, 131] on input "1" at bounding box center [693, 135] width 22 height 16
type input "2"
click at [583, 274] on span "Print" at bounding box center [589, 277] width 17 height 9
click at [525, 279] on link "Dismiss" at bounding box center [526, 278] width 24 height 10
